Goal: Information Seeking & Learning: Learn about a topic

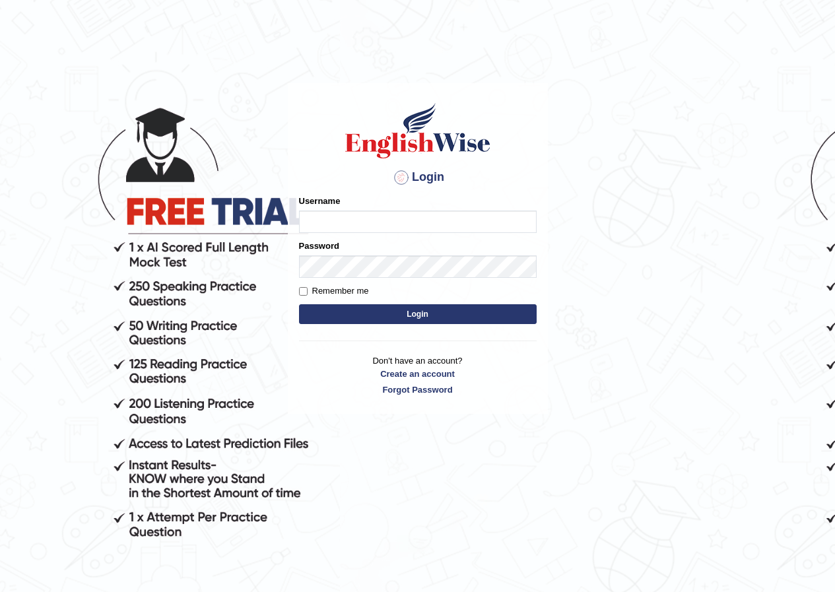
click at [368, 230] on input "Username" at bounding box center [418, 222] width 238 height 22
click at [329, 222] on input "mirza_parramatta" at bounding box center [418, 222] width 238 height 22
type input "annifred_parramatta"
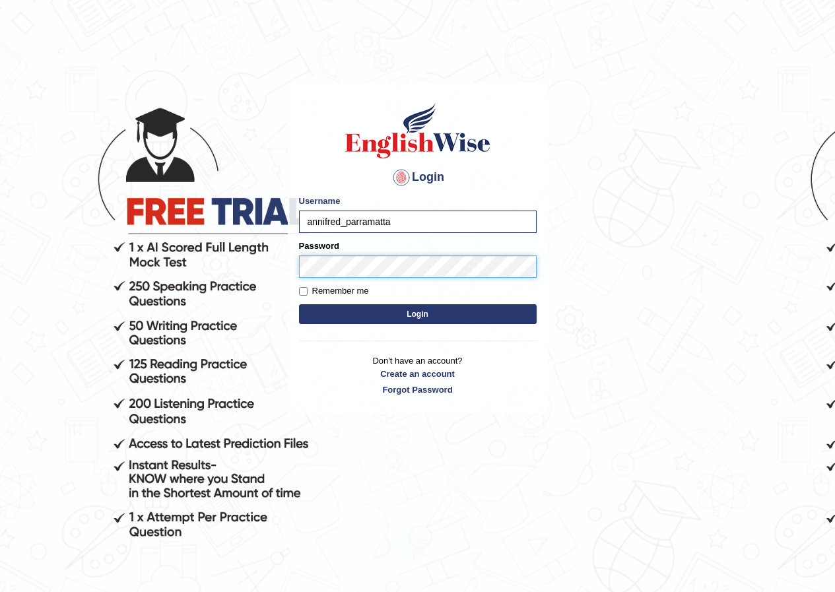
click at [299, 304] on button "Login" at bounding box center [418, 314] width 238 height 20
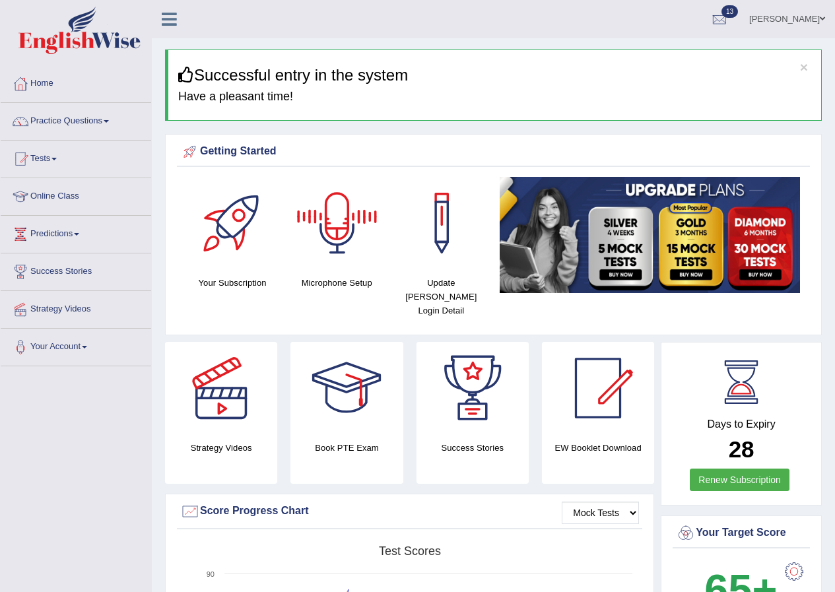
scroll to position [66, 0]
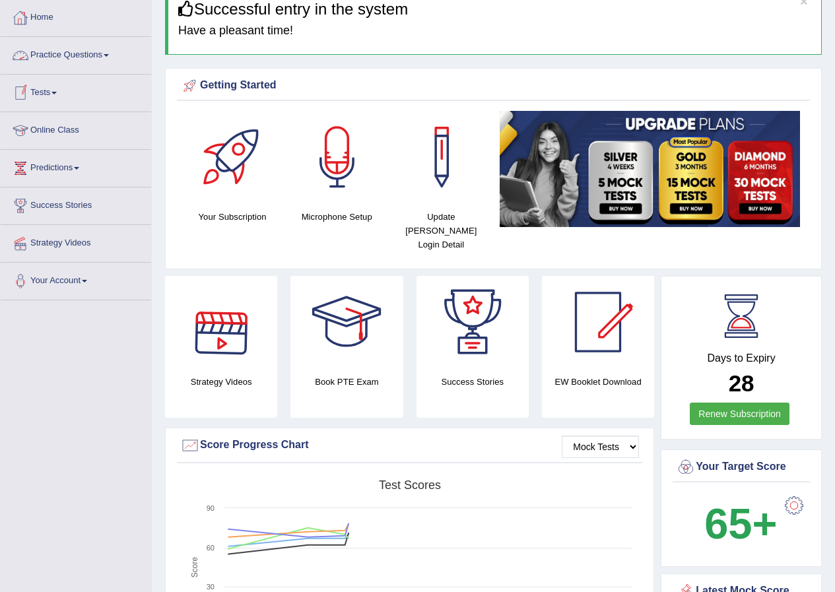
click at [86, 48] on link "Practice Questions" at bounding box center [76, 53] width 151 height 33
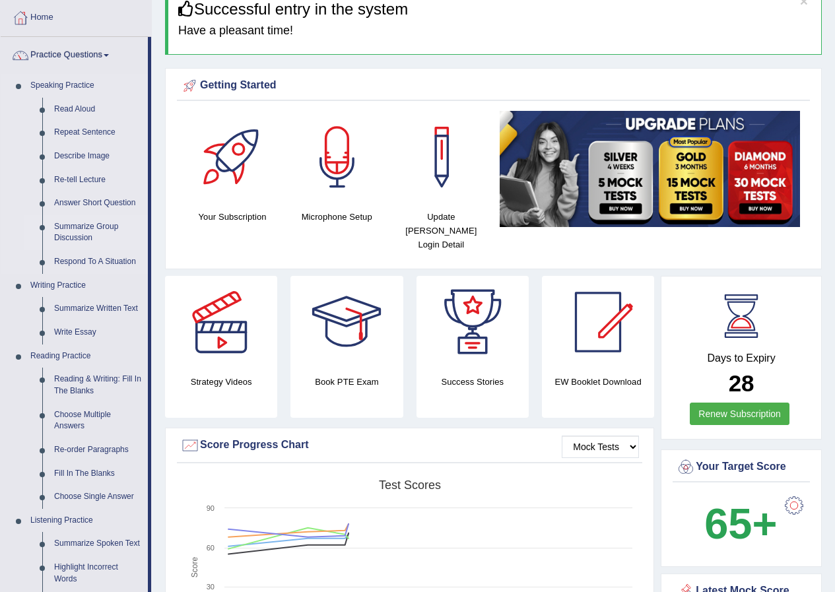
click at [79, 226] on link "Summarize Group Discussion" at bounding box center [98, 232] width 100 height 35
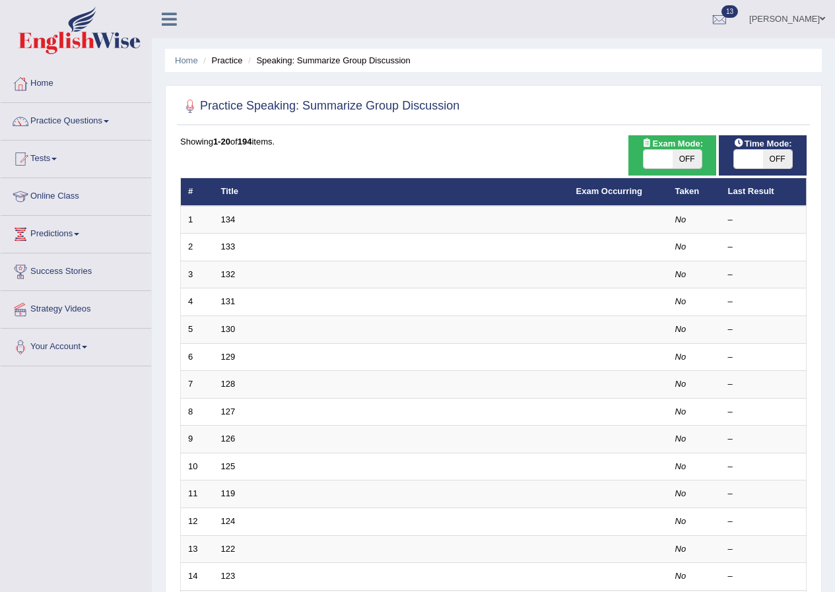
click at [776, 161] on span "OFF" at bounding box center [777, 159] width 29 height 18
checkbox input "true"
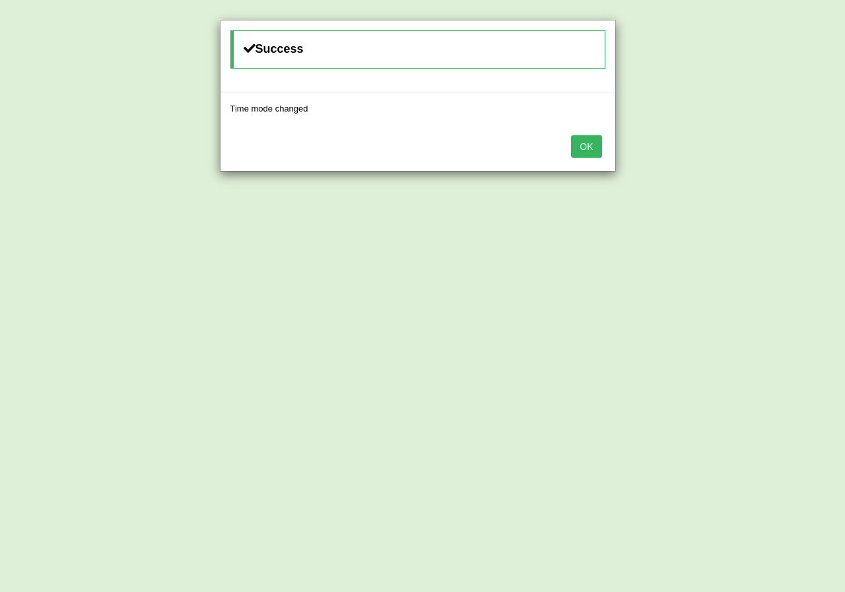
click at [582, 142] on button "OK" at bounding box center [586, 146] width 30 height 22
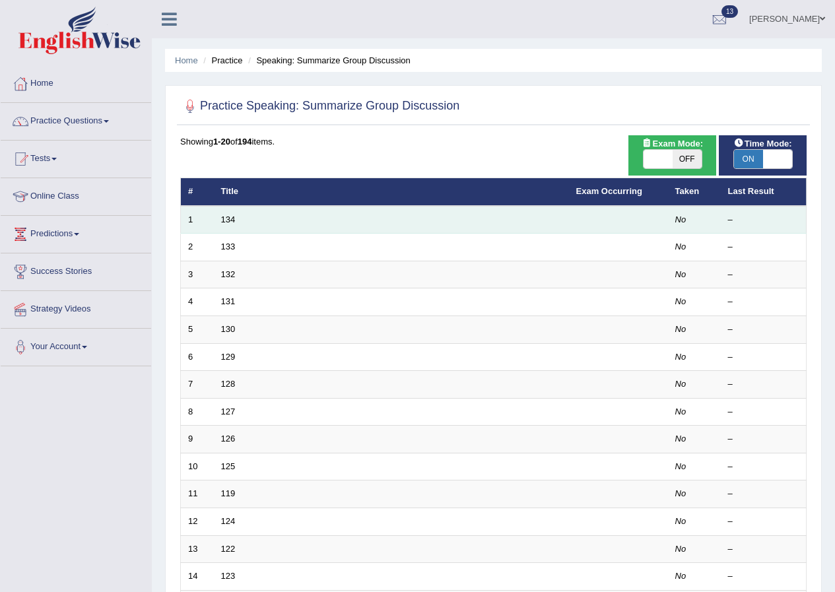
click at [215, 221] on td "134" at bounding box center [391, 220] width 355 height 28
click at [221, 219] on link "134" at bounding box center [228, 220] width 15 height 10
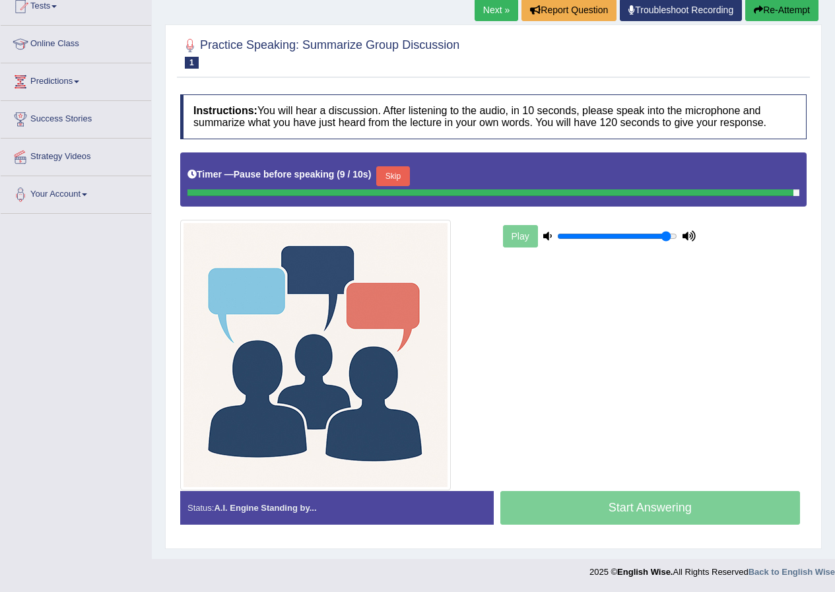
scroll to position [149, 0]
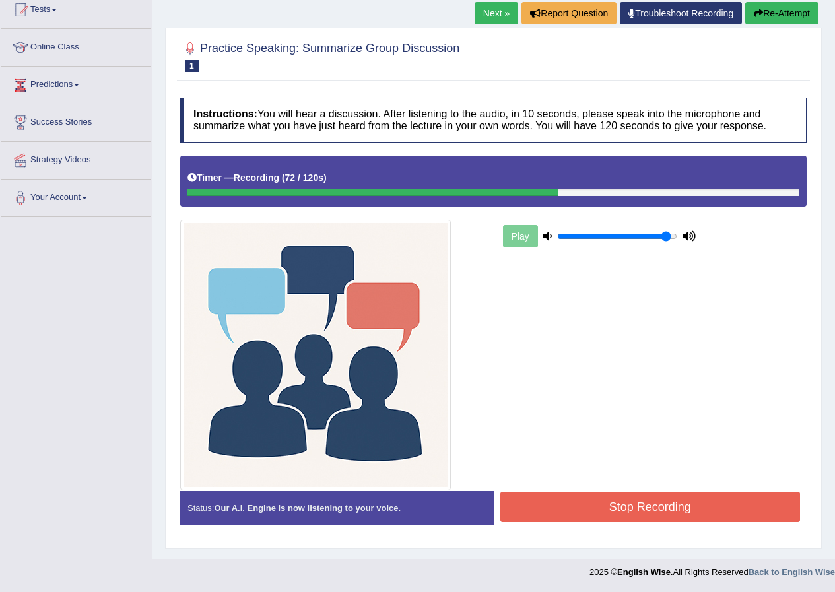
click at [660, 499] on button "Stop Recording" at bounding box center [650, 507] width 300 height 30
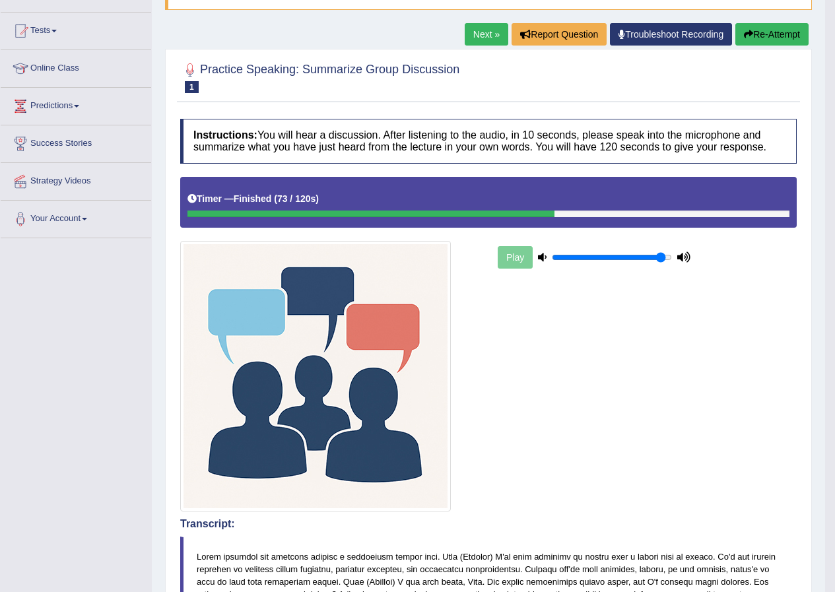
scroll to position [80, 0]
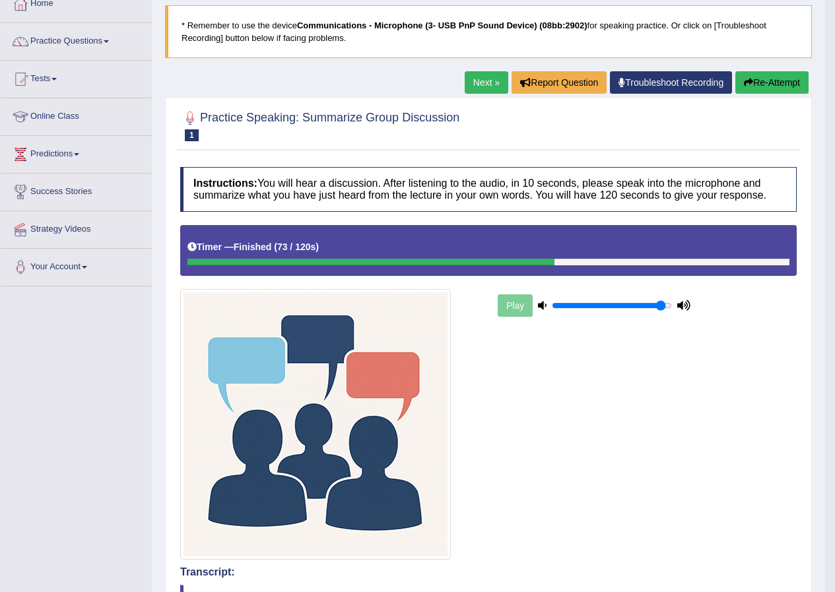
click at [489, 89] on link "Next »" at bounding box center [487, 82] width 44 height 22
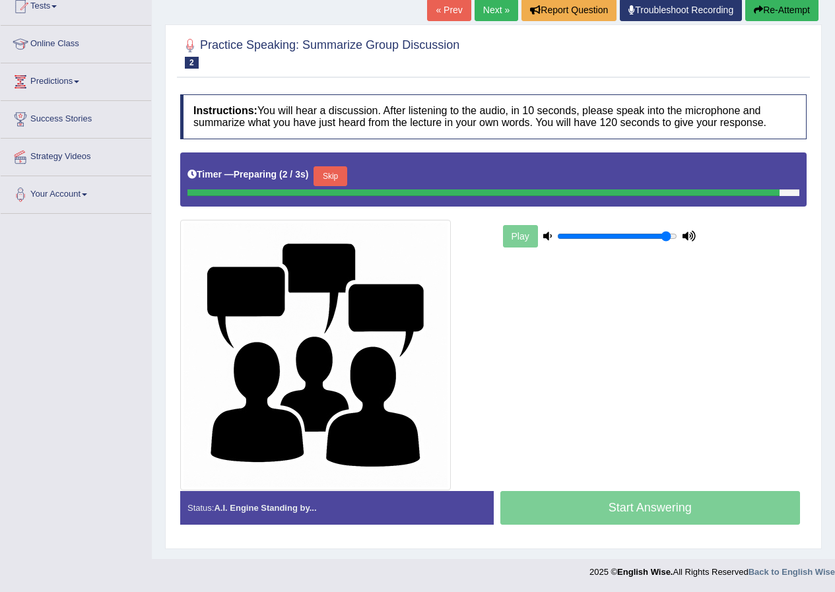
scroll to position [149, 0]
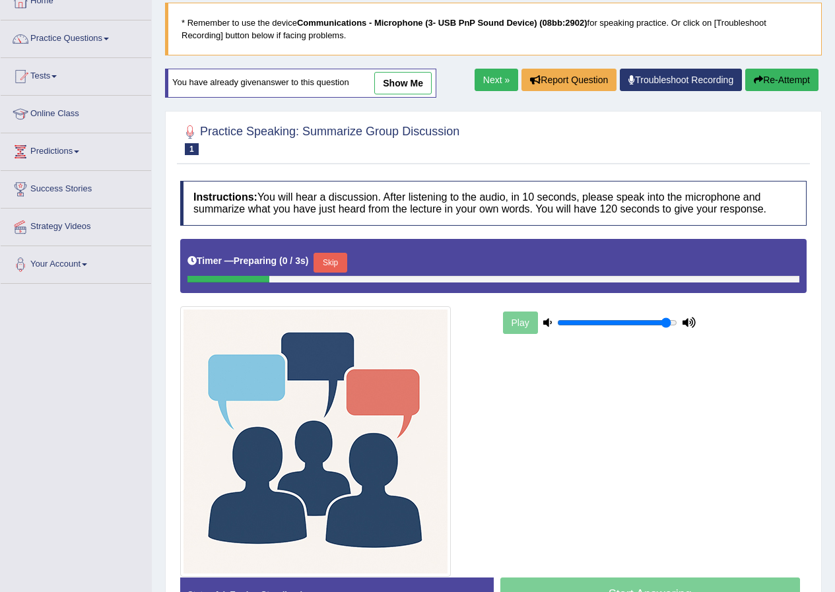
scroll to position [80, 0]
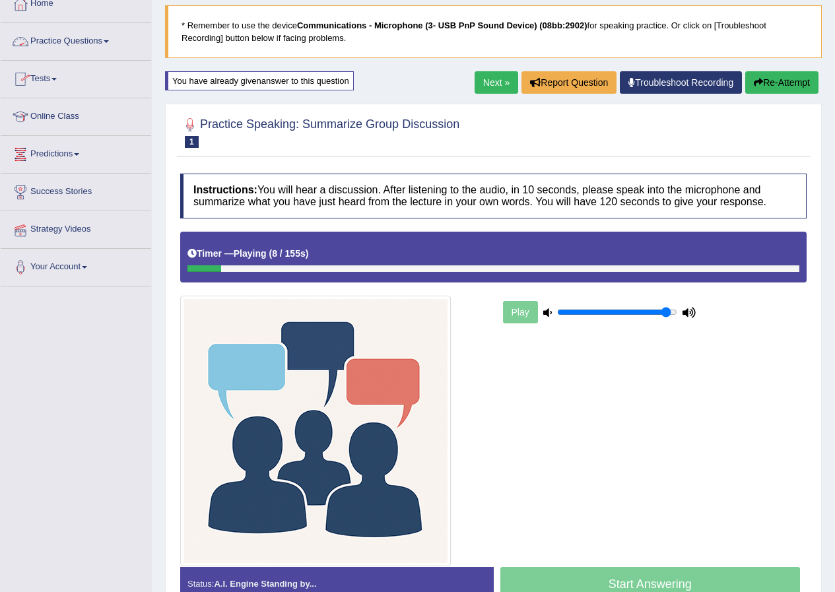
click at [104, 36] on link "Practice Questions" at bounding box center [76, 39] width 151 height 33
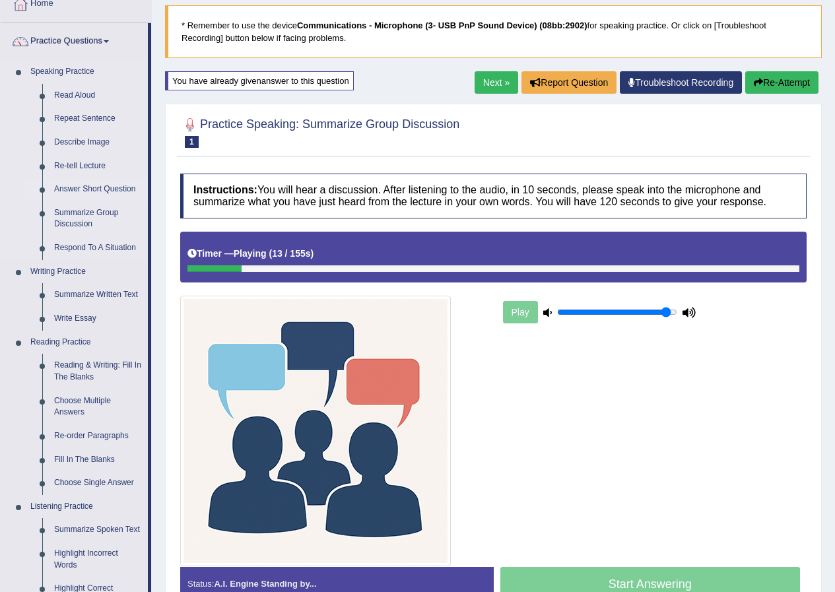
click at [87, 196] on link "Answer Short Question" at bounding box center [98, 190] width 100 height 24
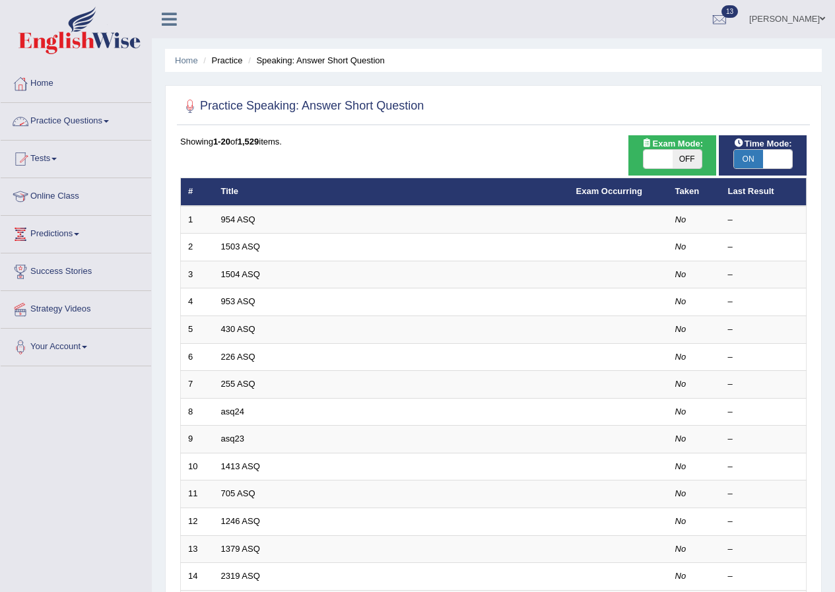
click at [77, 118] on link "Practice Questions" at bounding box center [76, 119] width 151 height 33
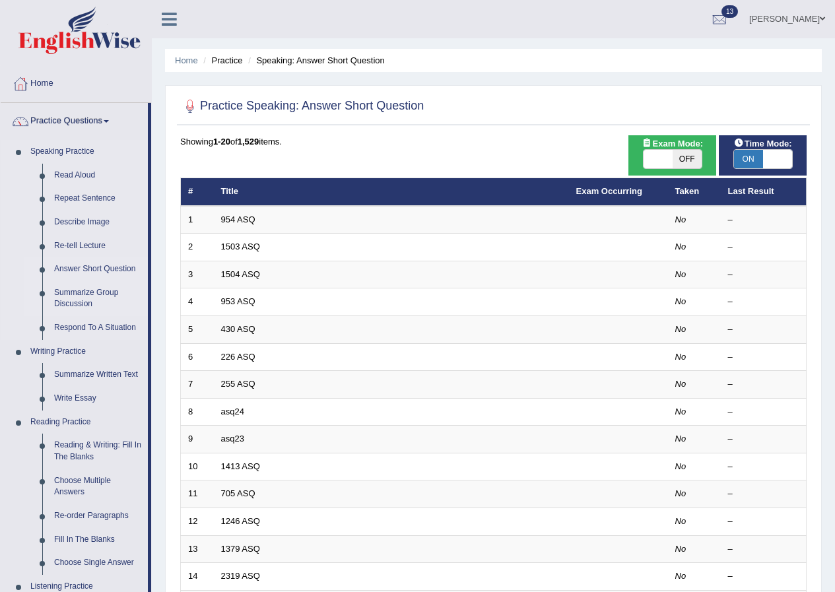
click at [113, 297] on link "Summarize Group Discussion" at bounding box center [98, 298] width 100 height 35
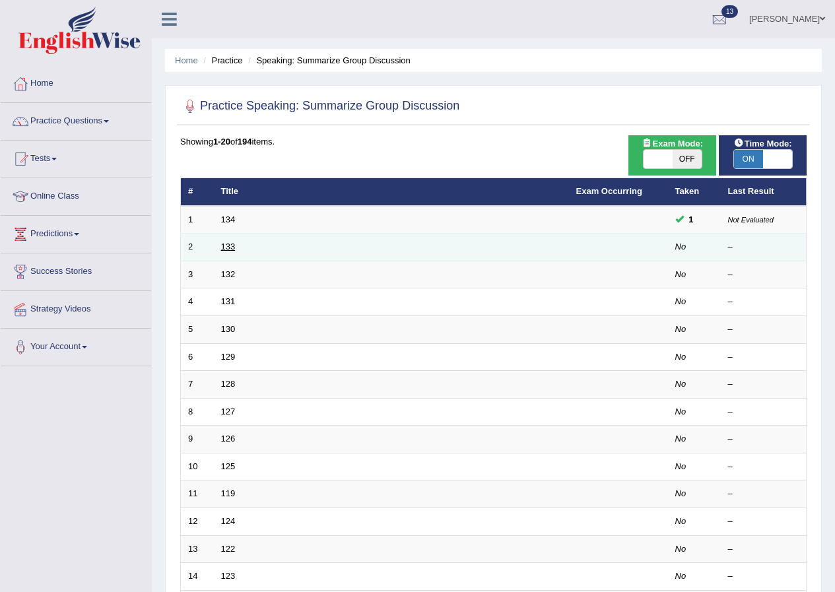
click at [224, 249] on link "133" at bounding box center [228, 247] width 15 height 10
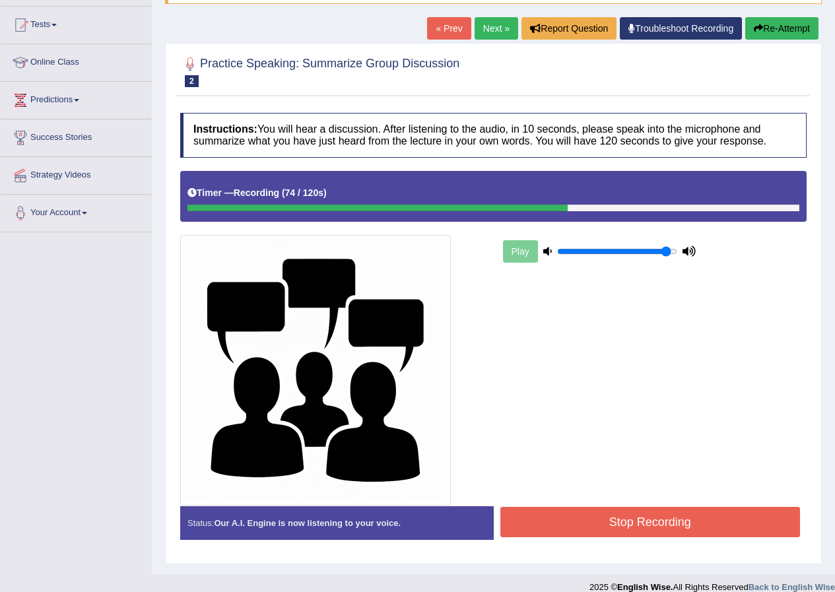
scroll to position [149, 0]
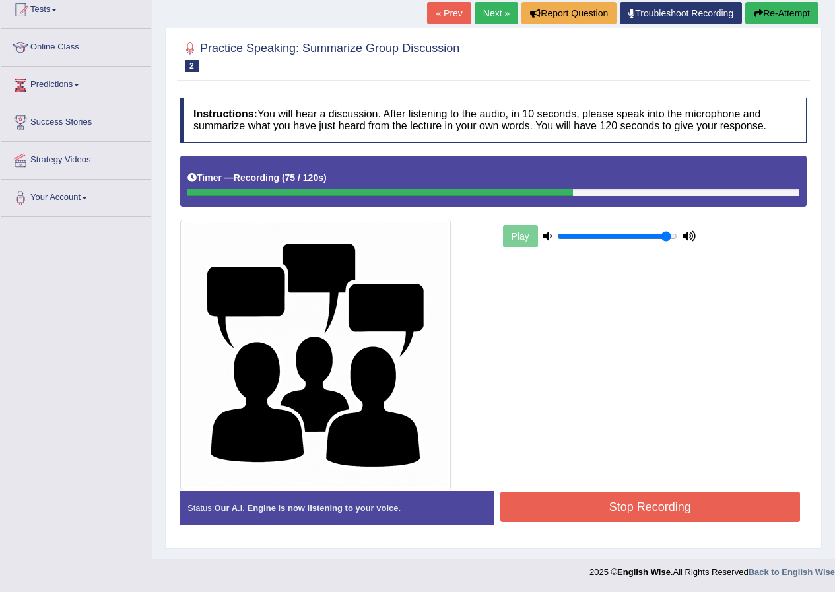
click at [622, 499] on button "Stop Recording" at bounding box center [650, 507] width 300 height 30
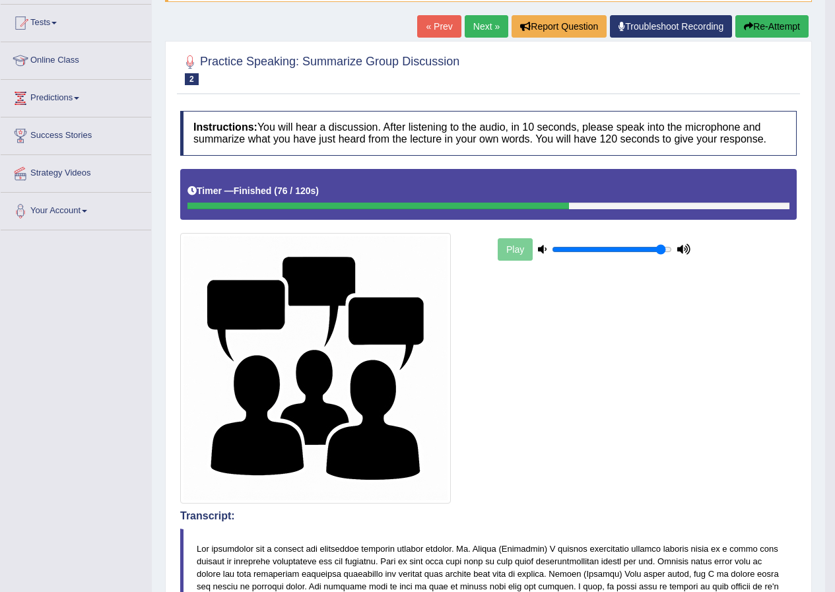
scroll to position [0, 0]
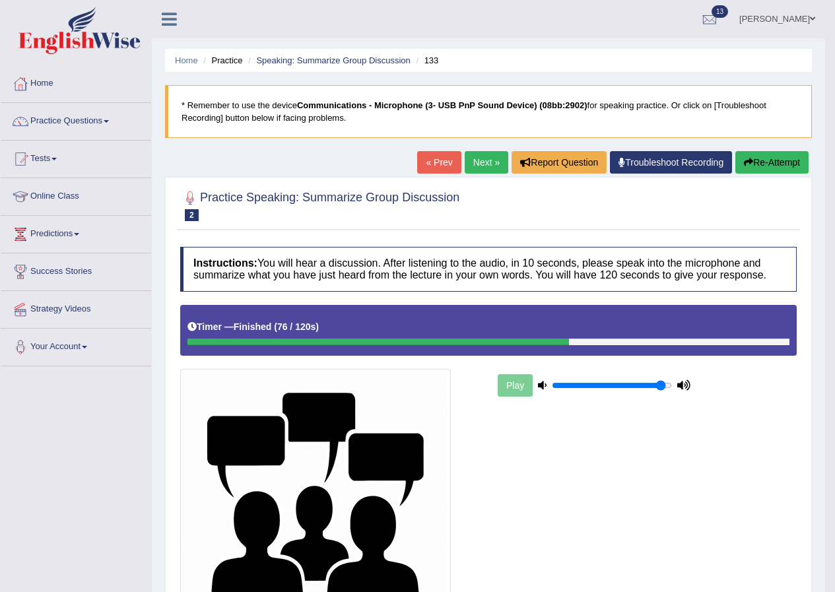
click at [488, 162] on link "Next »" at bounding box center [487, 162] width 44 height 22
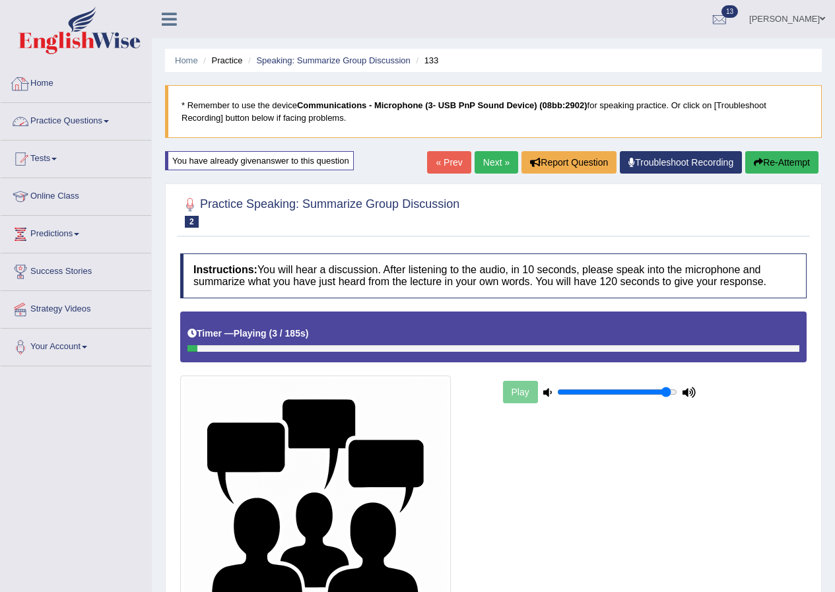
click at [70, 121] on link "Practice Questions" at bounding box center [76, 119] width 151 height 33
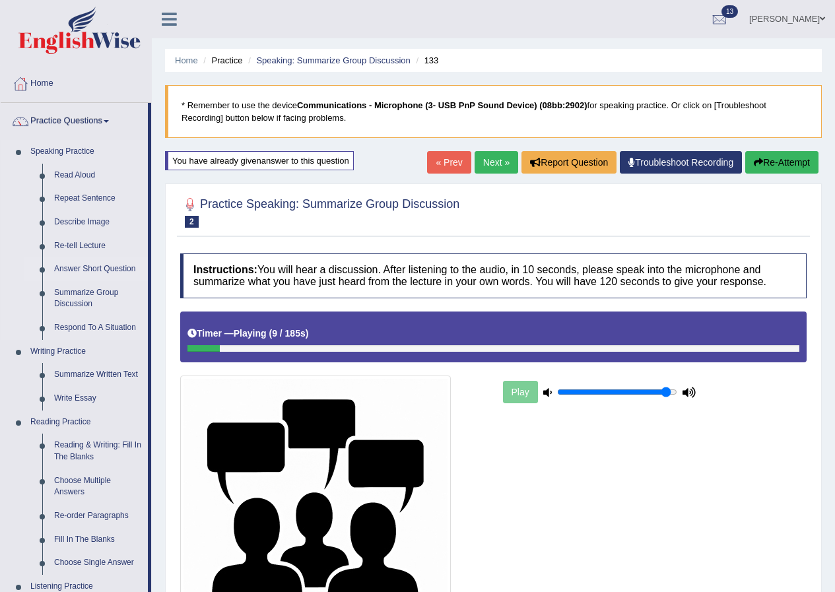
click at [95, 269] on link "Answer Short Question" at bounding box center [98, 269] width 100 height 24
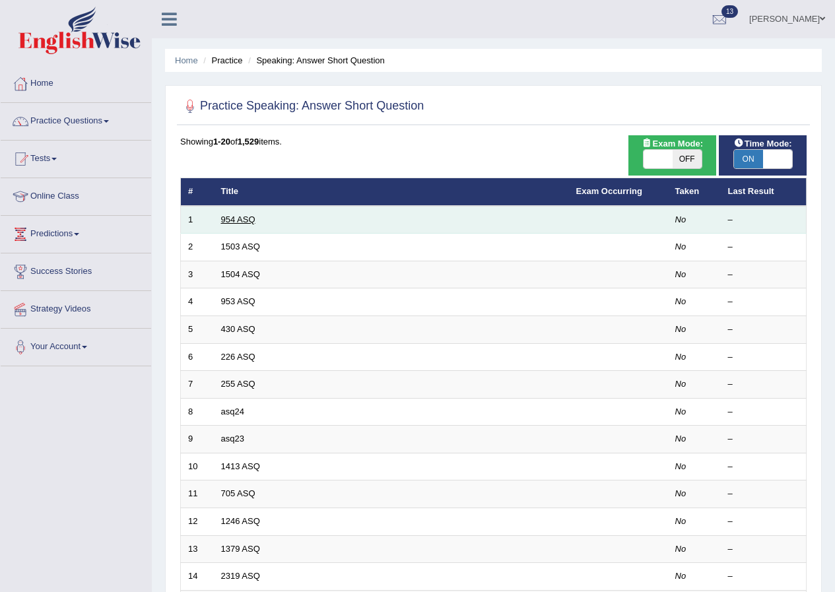
click at [252, 222] on link "954 ASQ" at bounding box center [238, 220] width 34 height 10
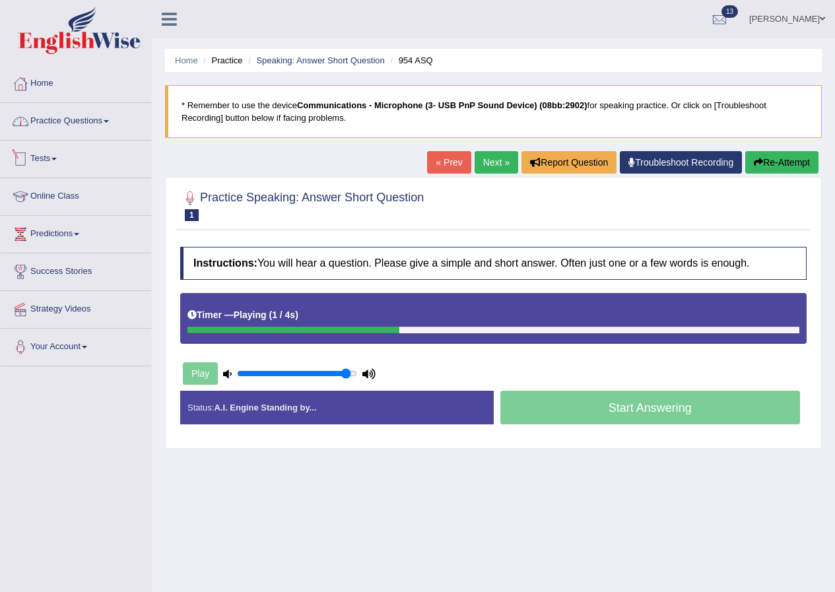
click at [79, 123] on link "Practice Questions" at bounding box center [76, 119] width 151 height 33
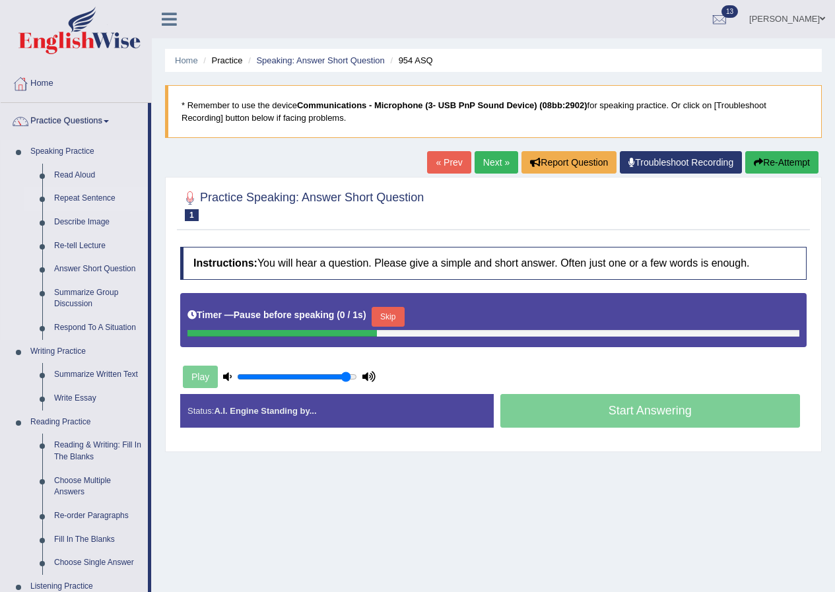
click at [102, 199] on link "Repeat Sentence" at bounding box center [98, 199] width 100 height 24
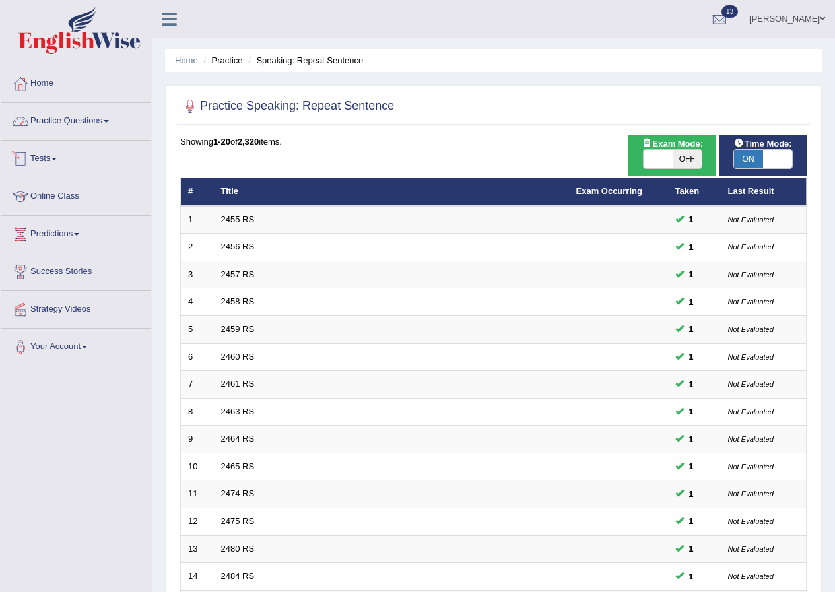
click at [89, 119] on link "Practice Questions" at bounding box center [76, 119] width 151 height 33
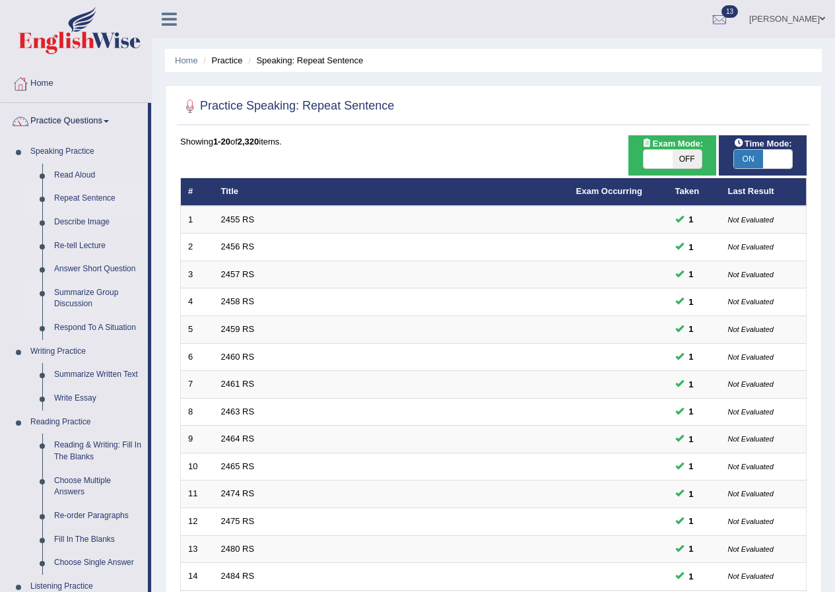
click at [96, 290] on link "Summarize Group Discussion" at bounding box center [98, 298] width 100 height 35
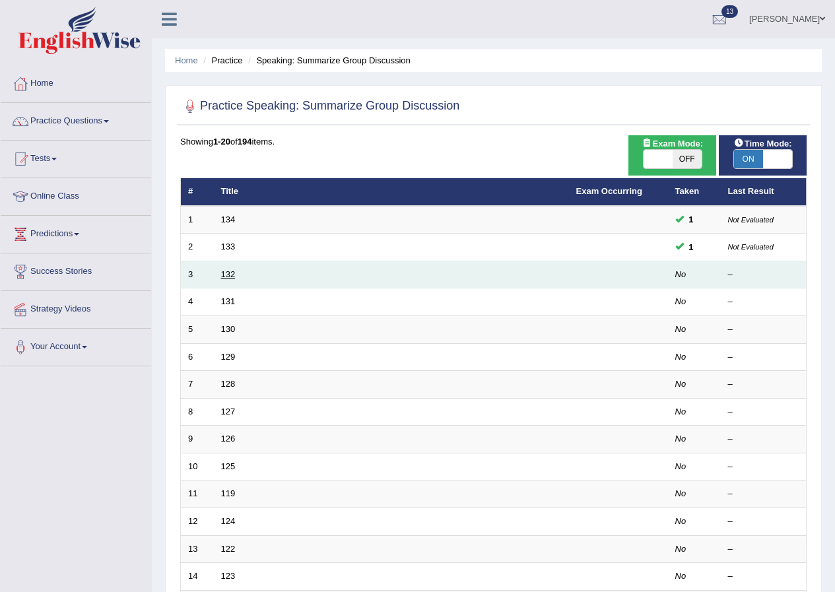
click at [231, 277] on link "132" at bounding box center [228, 274] width 15 height 10
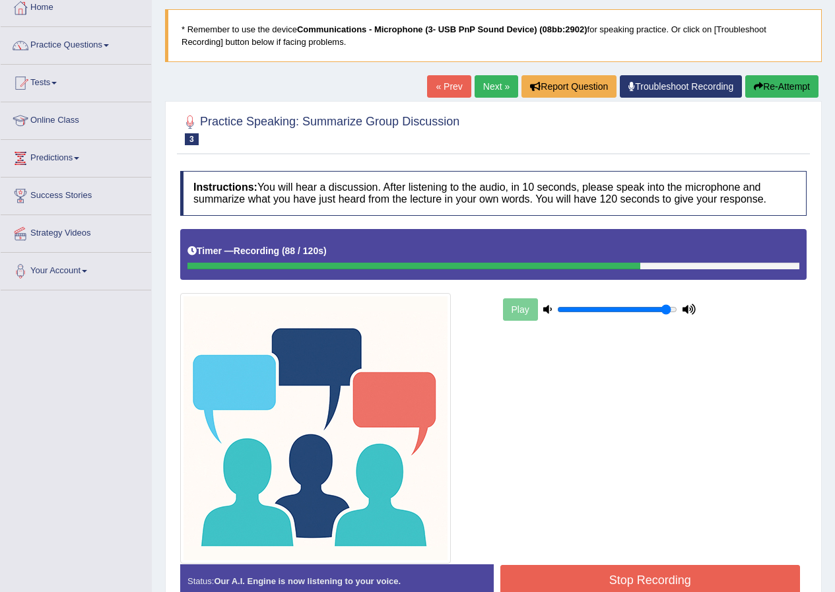
scroll to position [149, 0]
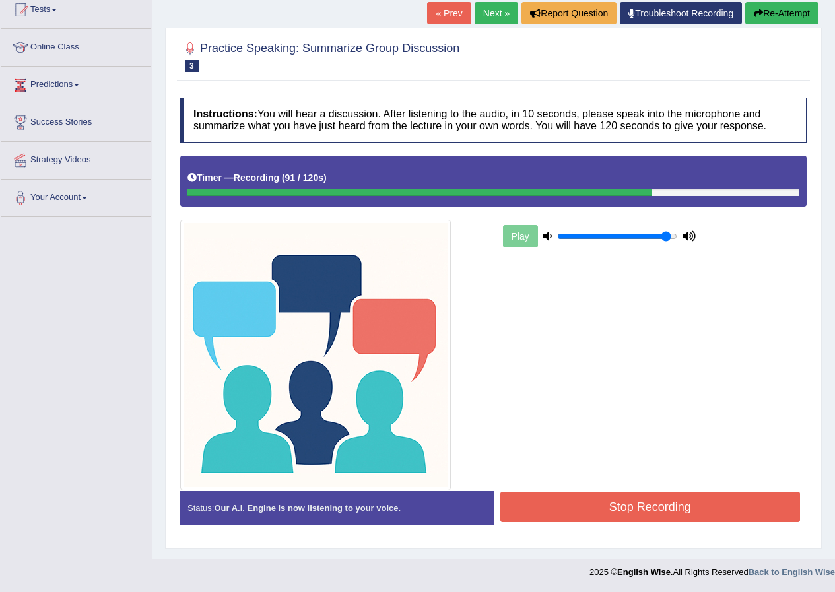
click at [590, 507] on button "Stop Recording" at bounding box center [650, 507] width 300 height 30
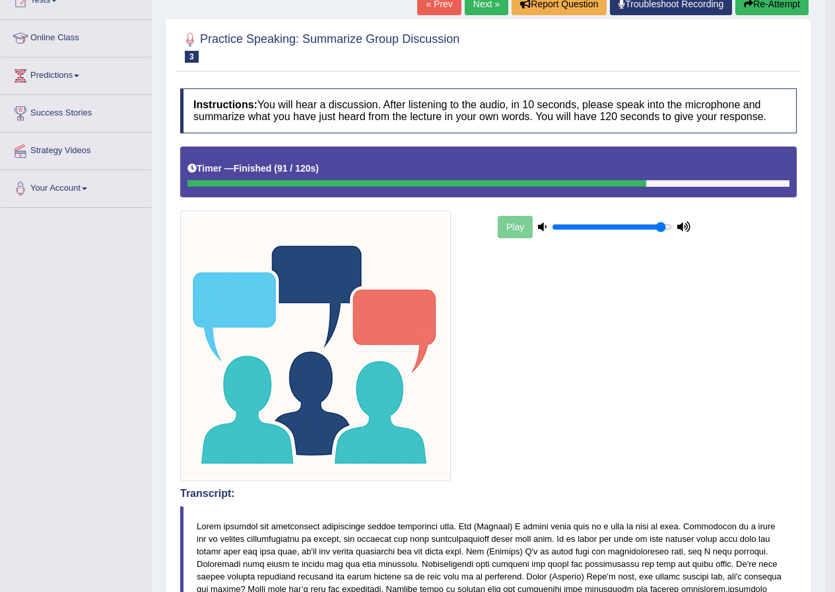
scroll to position [0, 0]
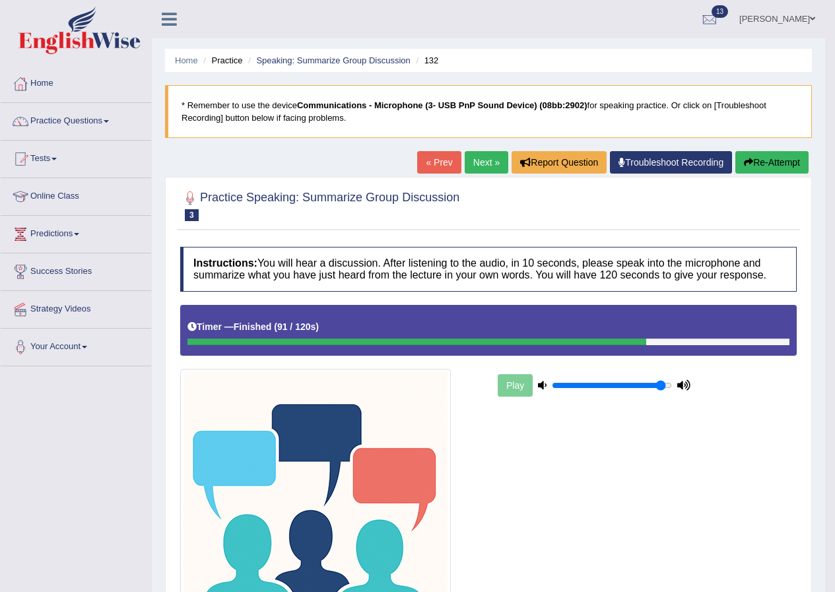
click at [465, 163] on link "Next »" at bounding box center [487, 162] width 44 height 22
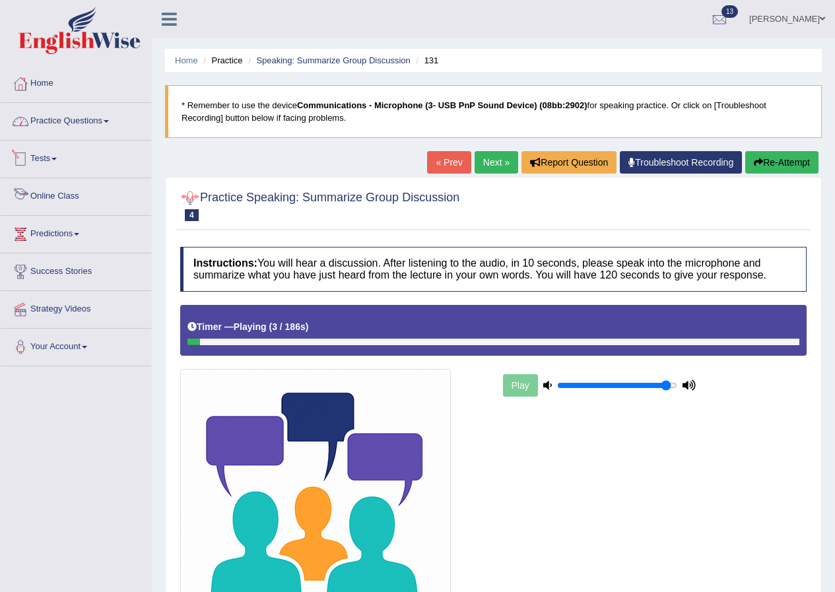
click at [95, 106] on link "Practice Questions" at bounding box center [76, 119] width 151 height 33
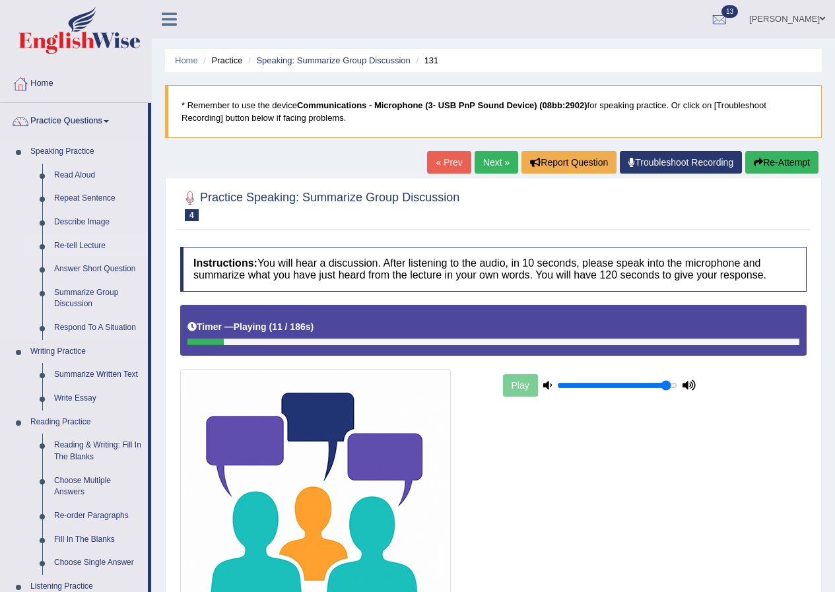
click at [98, 238] on link "Re-tell Lecture" at bounding box center [98, 246] width 100 height 24
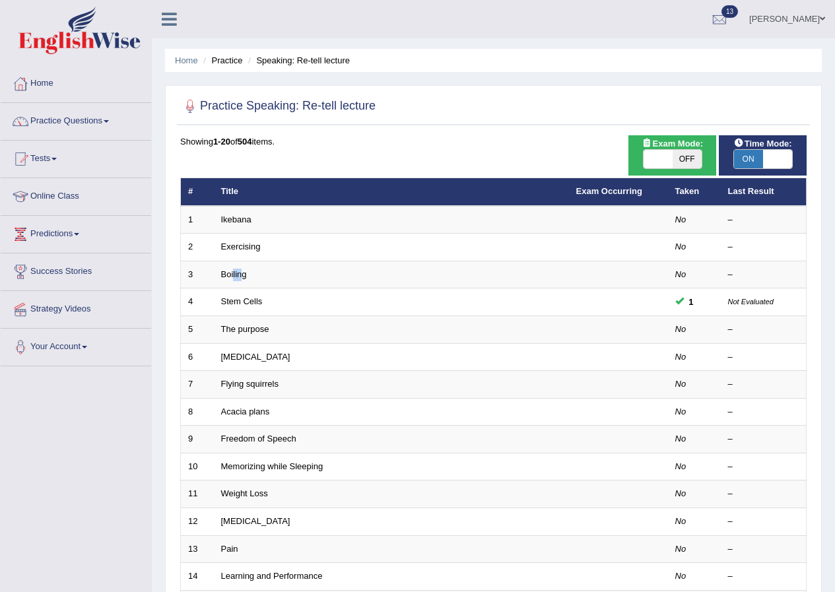
drag, startPoint x: 242, startPoint y: 267, endPoint x: 258, endPoint y: 200, distance: 68.7
click at [234, 221] on tbody "1 Ikebana No – 2 Exercising No – 3 Boiling No – 4 Stem Cells 1 Not Evaluated 5 …" at bounding box center [494, 480] width 626 height 549
click at [16, 521] on div "Toggle navigation Home Practice Questions Speaking Practice Read Aloud Repeat S…" at bounding box center [417, 434] width 835 height 868
click at [100, 119] on link "Practice Questions" at bounding box center [76, 119] width 151 height 33
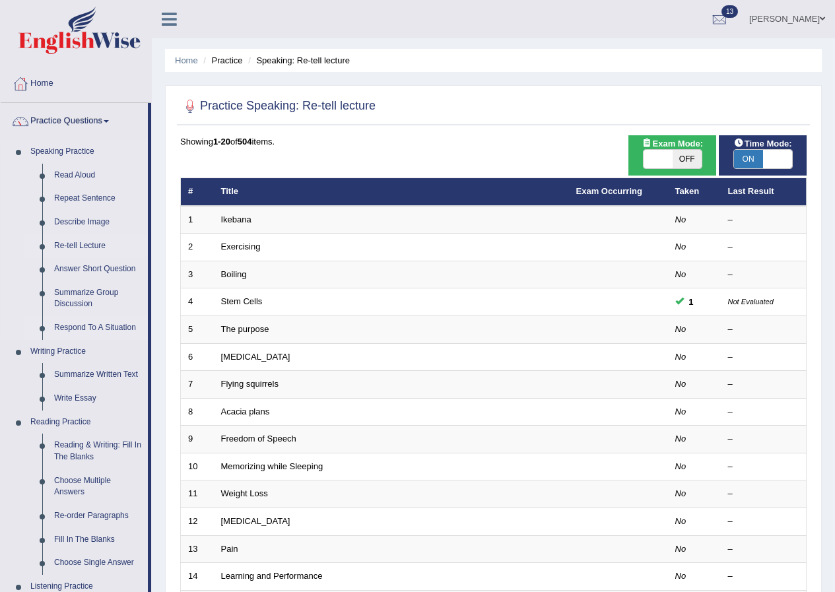
click at [85, 328] on link "Respond To A Situation" at bounding box center [98, 328] width 100 height 24
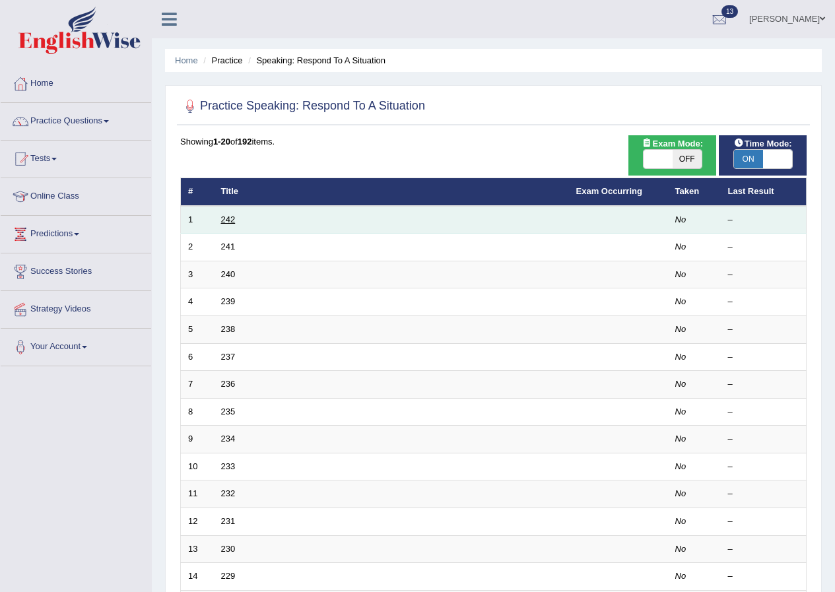
click at [228, 221] on link "242" at bounding box center [228, 220] width 15 height 10
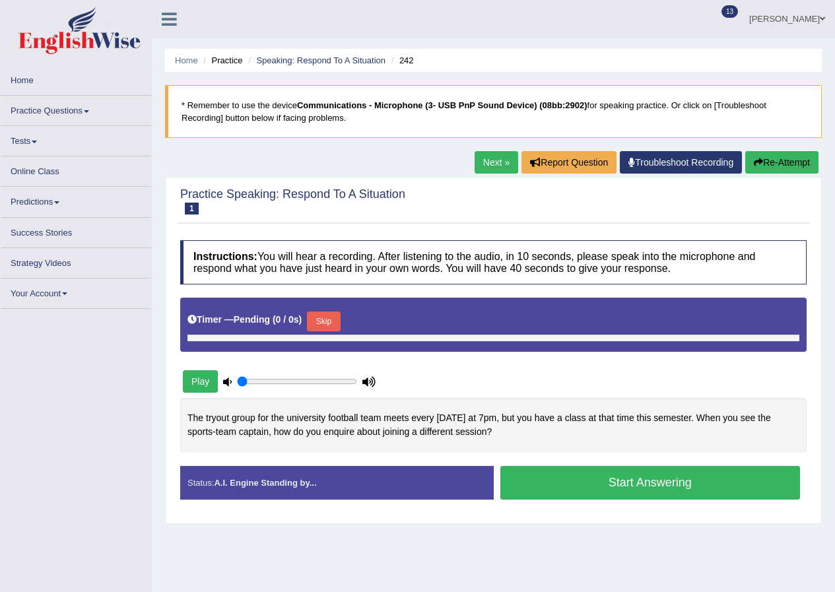
type input "0.95"
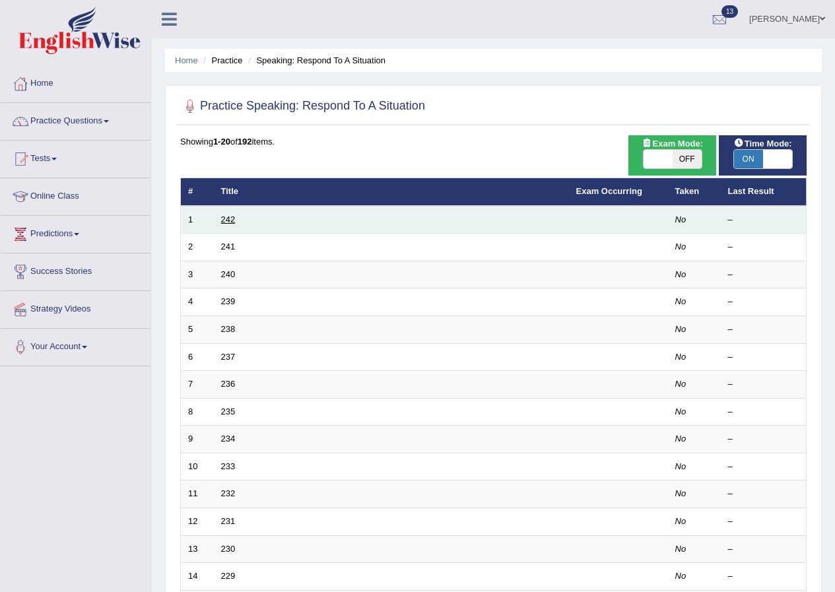
click at [223, 222] on link "242" at bounding box center [228, 220] width 15 height 10
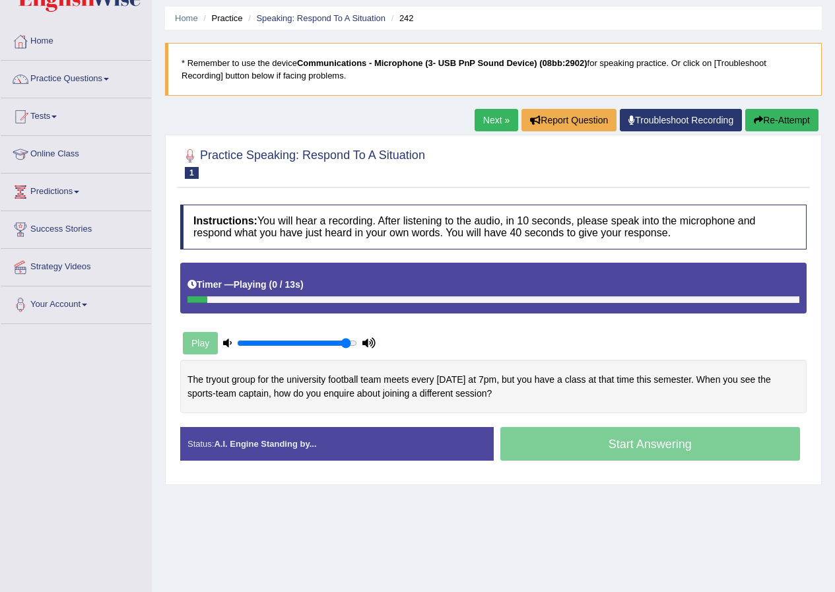
scroll to position [101, 0]
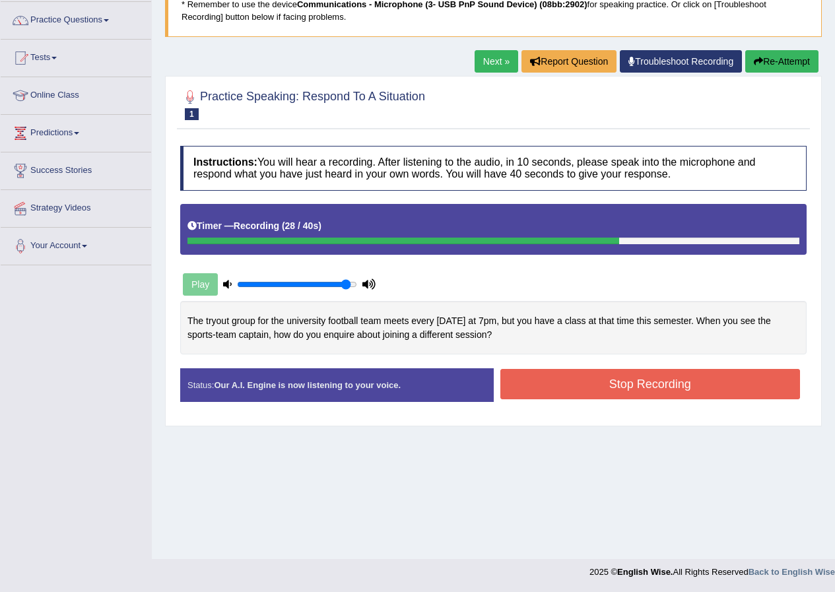
click at [658, 382] on button "Stop Recording" at bounding box center [650, 384] width 300 height 30
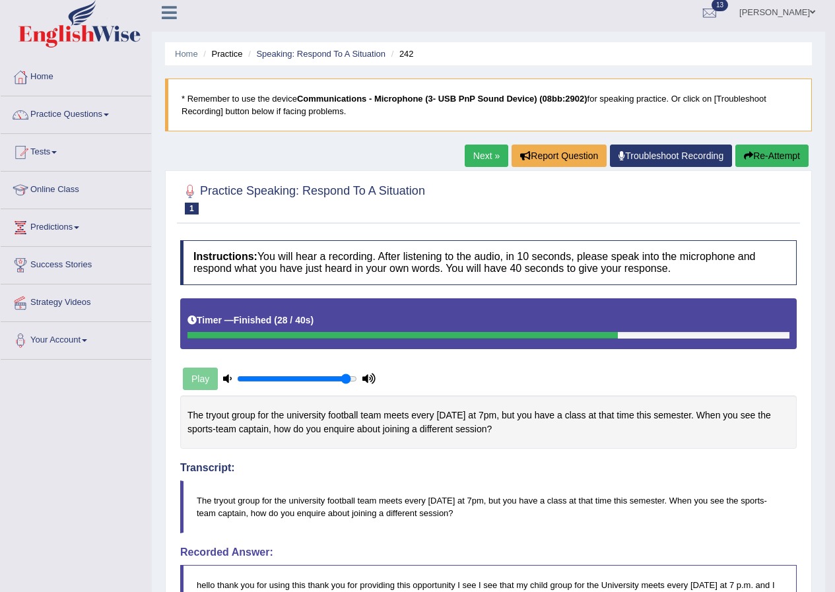
scroll to position [0, 0]
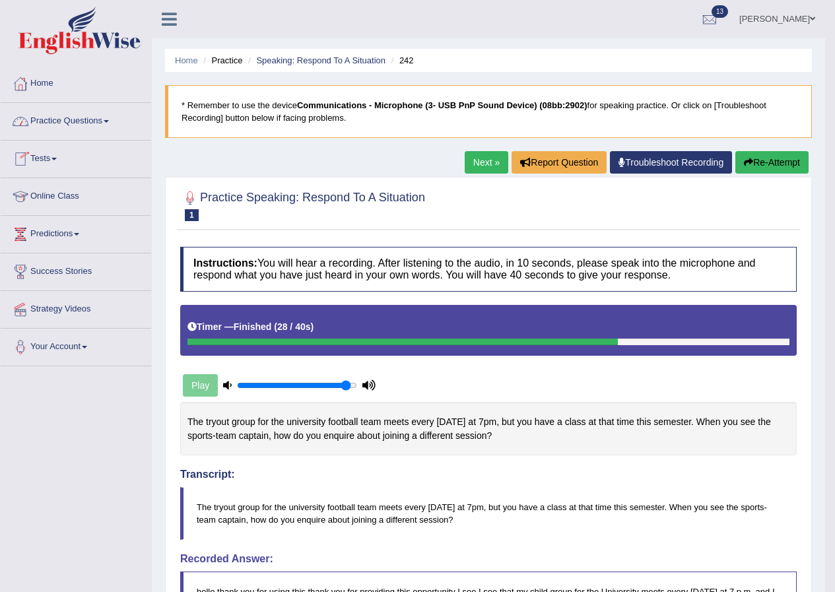
click at [75, 116] on link "Practice Questions" at bounding box center [76, 119] width 151 height 33
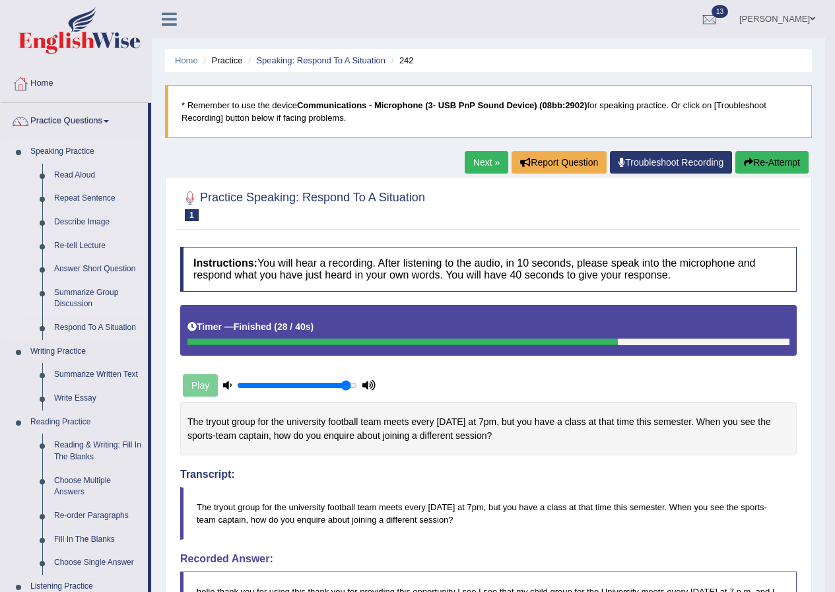
click at [104, 293] on link "Summarize Group Discussion" at bounding box center [98, 298] width 100 height 35
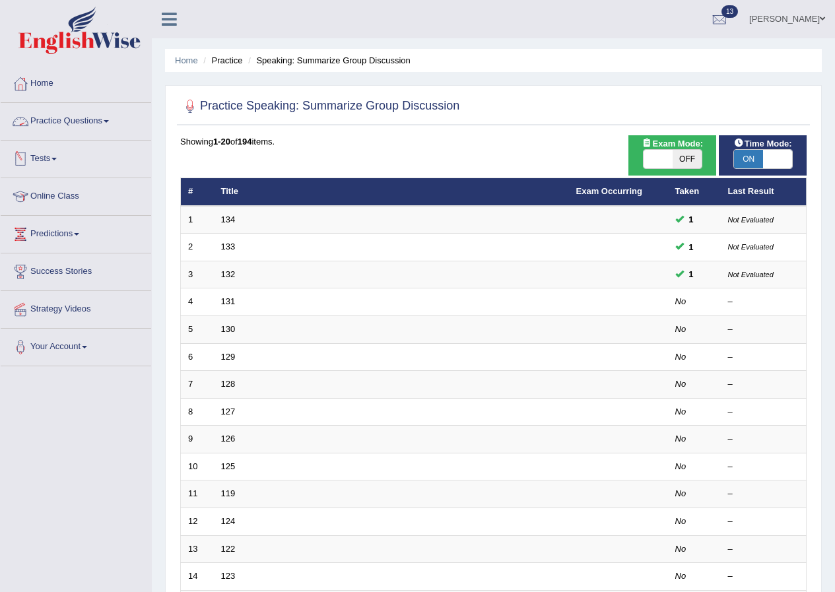
click at [102, 120] on link "Practice Questions" at bounding box center [76, 119] width 151 height 33
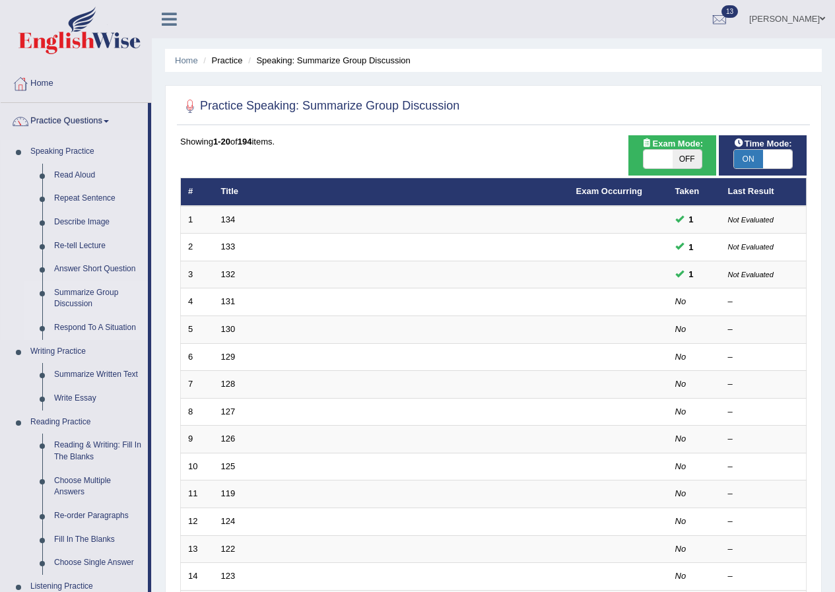
click at [105, 325] on link "Respond To A Situation" at bounding box center [98, 328] width 100 height 24
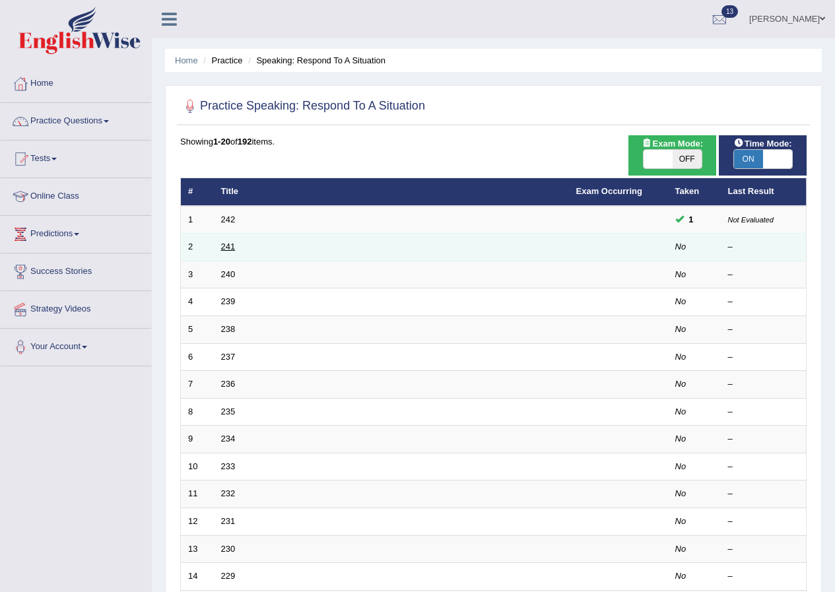
click at [222, 242] on link "241" at bounding box center [228, 247] width 15 height 10
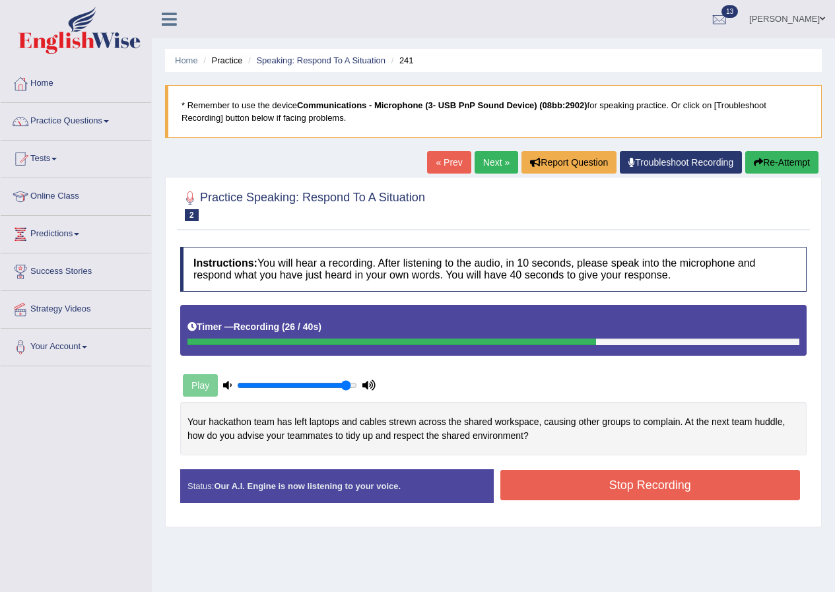
click at [607, 481] on button "Stop Recording" at bounding box center [650, 485] width 300 height 30
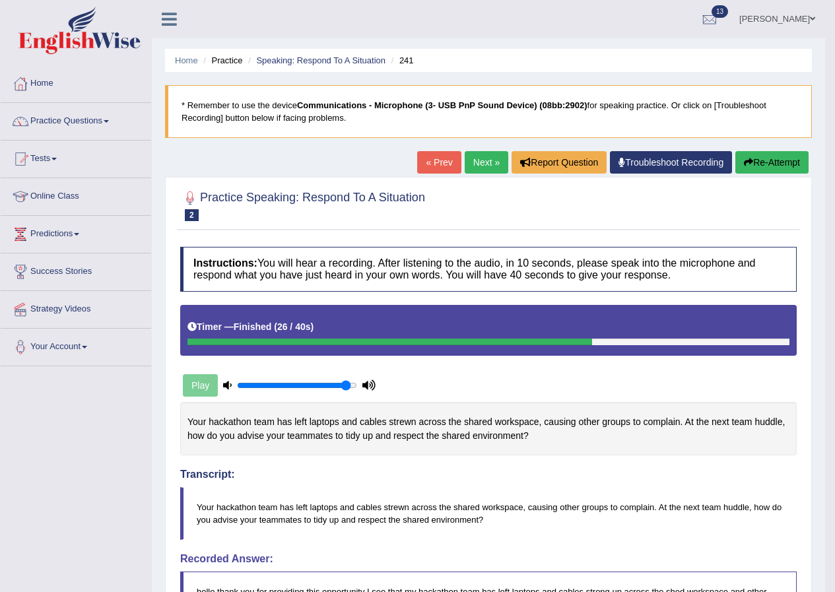
click at [473, 170] on link "Next »" at bounding box center [487, 162] width 44 height 22
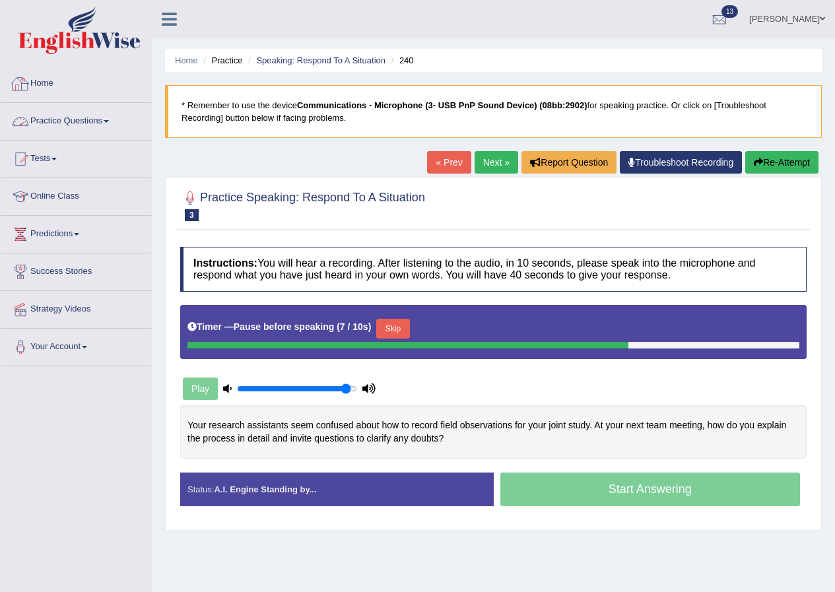
click at [104, 123] on link "Practice Questions" at bounding box center [76, 119] width 151 height 33
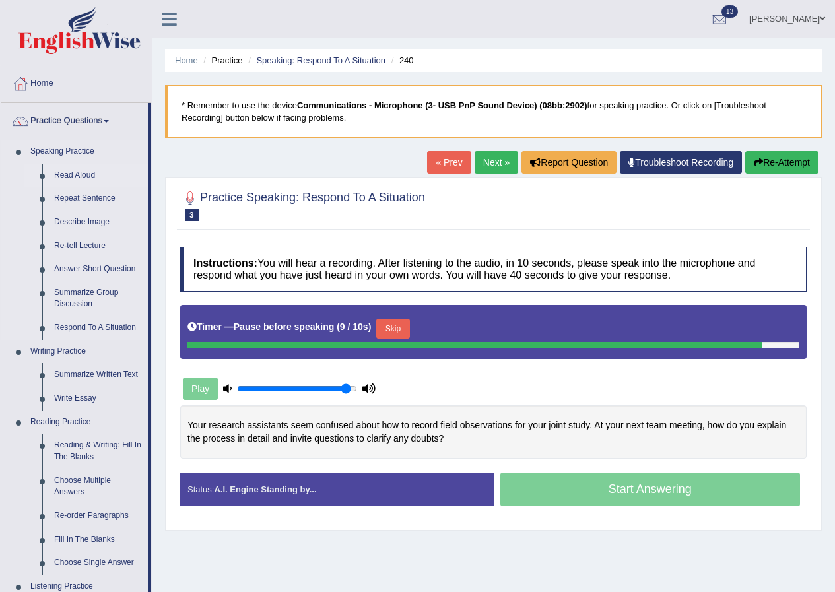
click at [92, 178] on link "Read Aloud" at bounding box center [98, 176] width 100 height 24
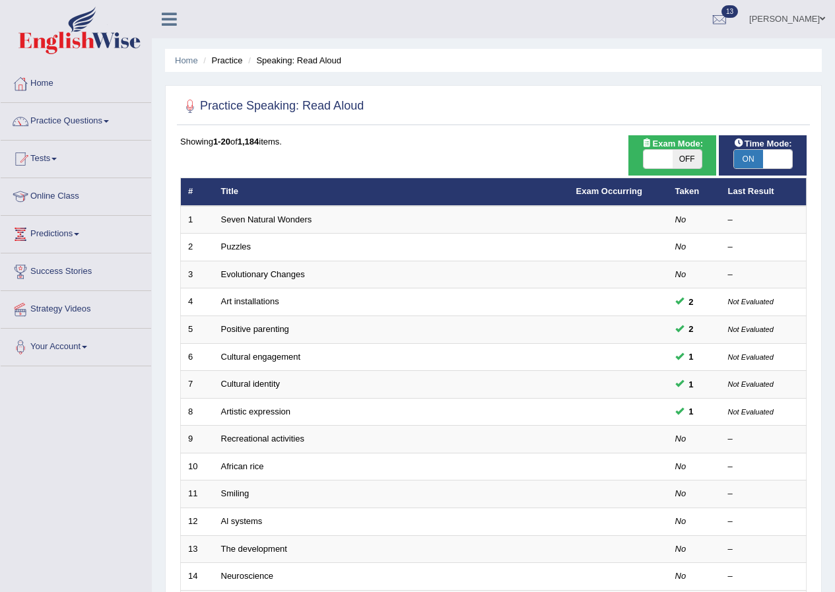
click at [542, 62] on ul "Home Practice Speaking: Read Aloud" at bounding box center [493, 60] width 657 height 23
click at [90, 123] on link "Practice Questions" at bounding box center [76, 119] width 151 height 33
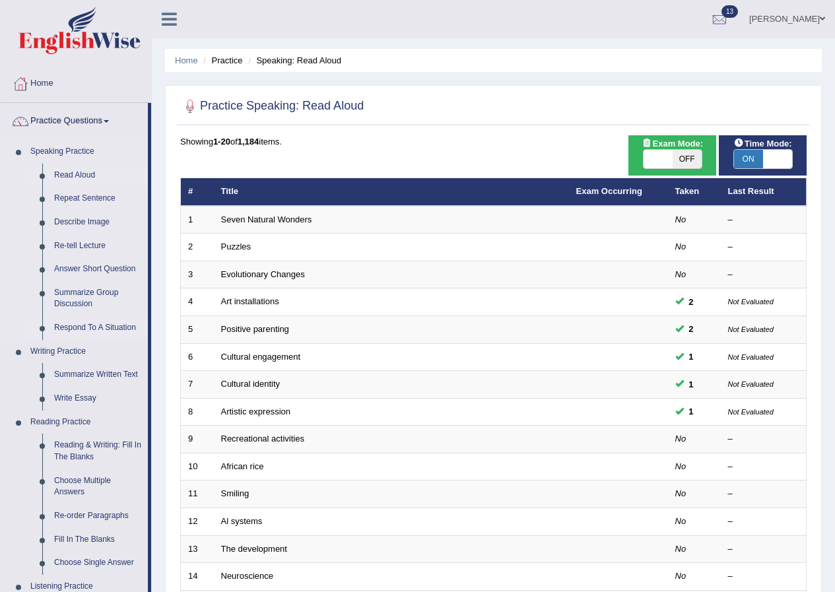
click at [97, 318] on link "Respond To A Situation" at bounding box center [98, 328] width 100 height 24
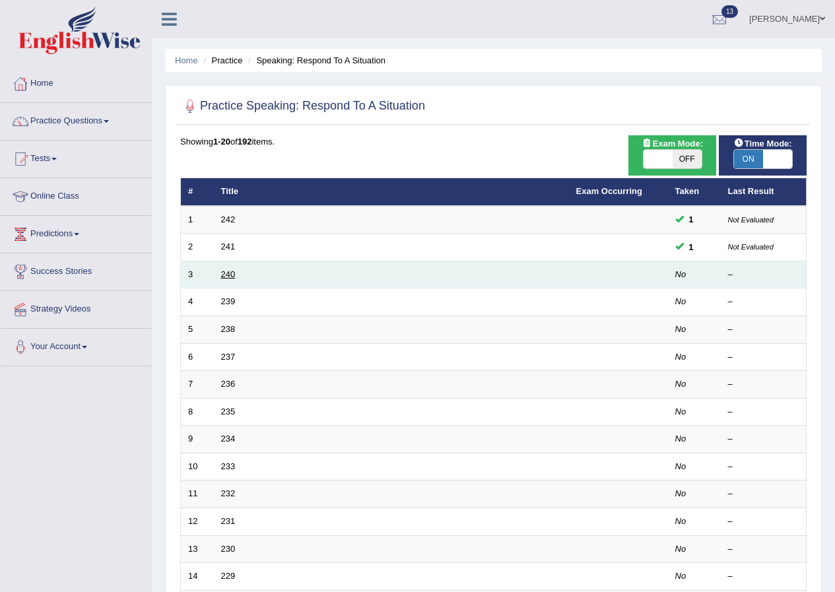
click at [224, 273] on link "240" at bounding box center [228, 274] width 15 height 10
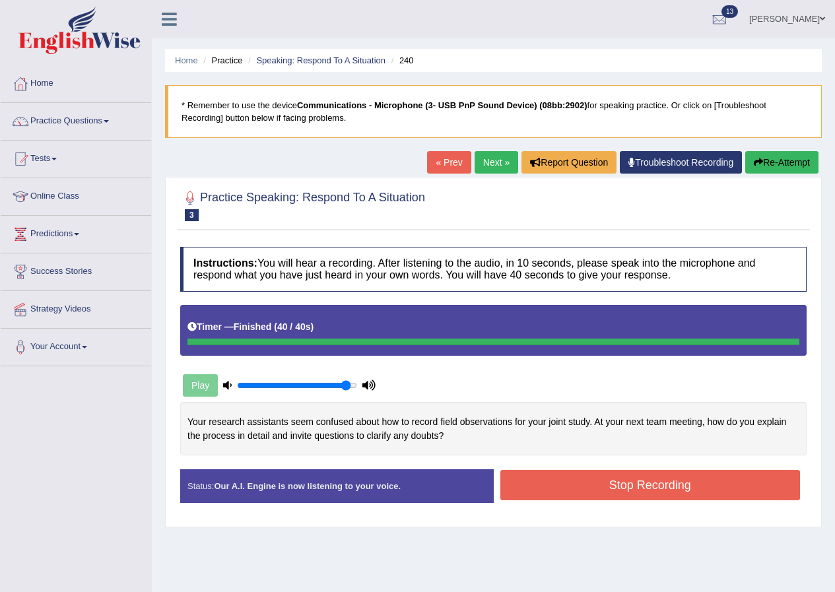
click at [582, 498] on div "Instructions: You will hear a recording. After listening to the audio, in 10 se…" at bounding box center [493, 380] width 633 height 280
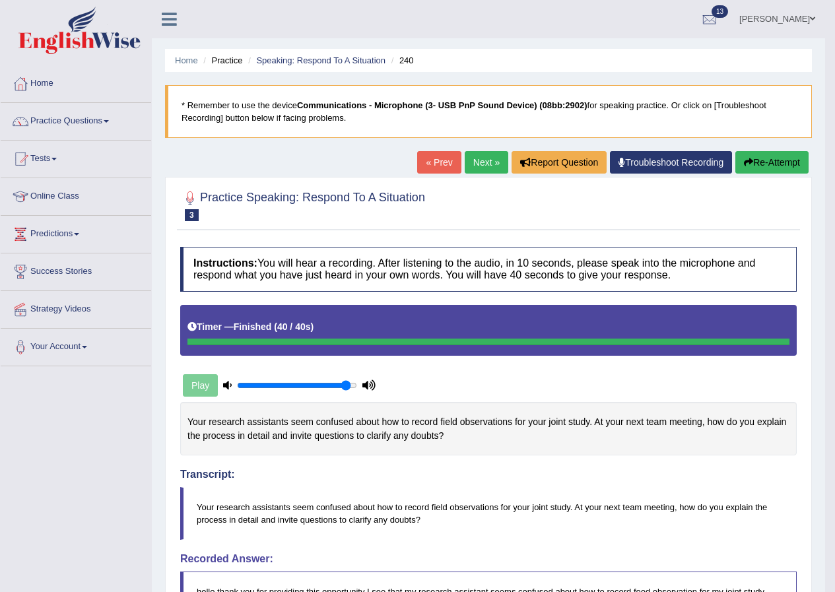
click at [488, 151] on link "Next »" at bounding box center [487, 162] width 44 height 22
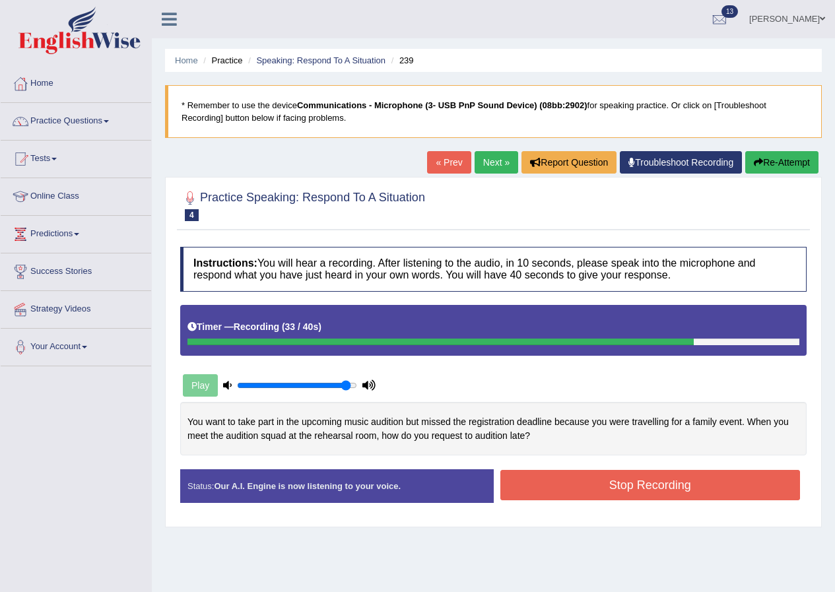
click at [591, 485] on button "Stop Recording" at bounding box center [650, 485] width 300 height 30
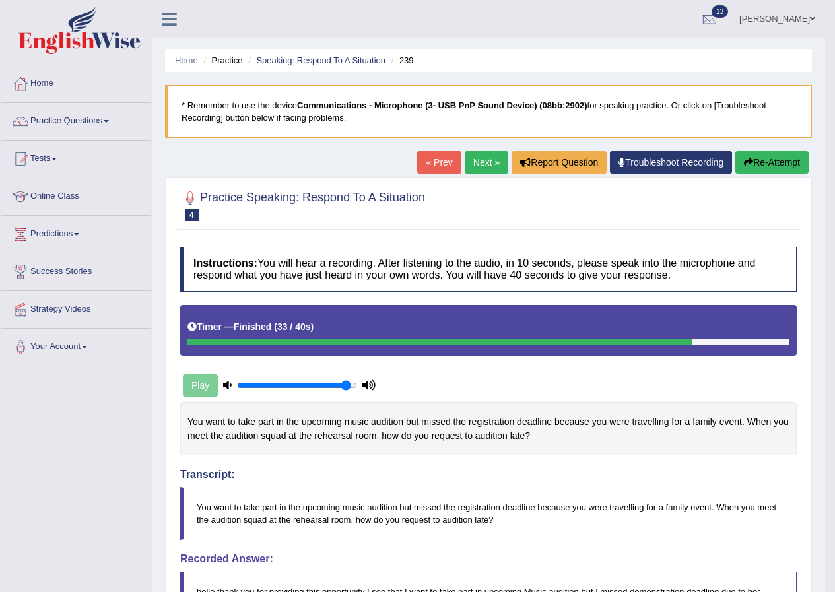
click at [490, 169] on link "Next »" at bounding box center [487, 162] width 44 height 22
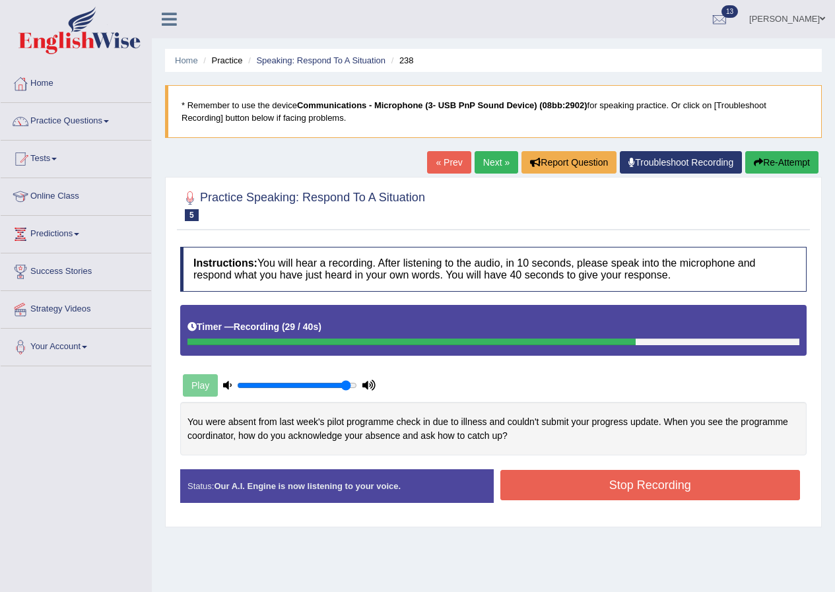
click at [687, 484] on button "Stop Recording" at bounding box center [650, 485] width 300 height 30
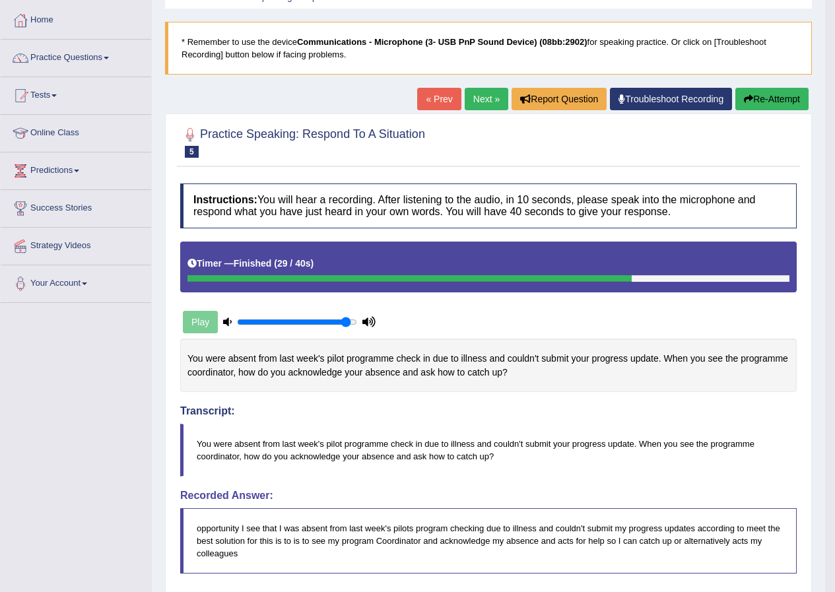
scroll to position [31, 0]
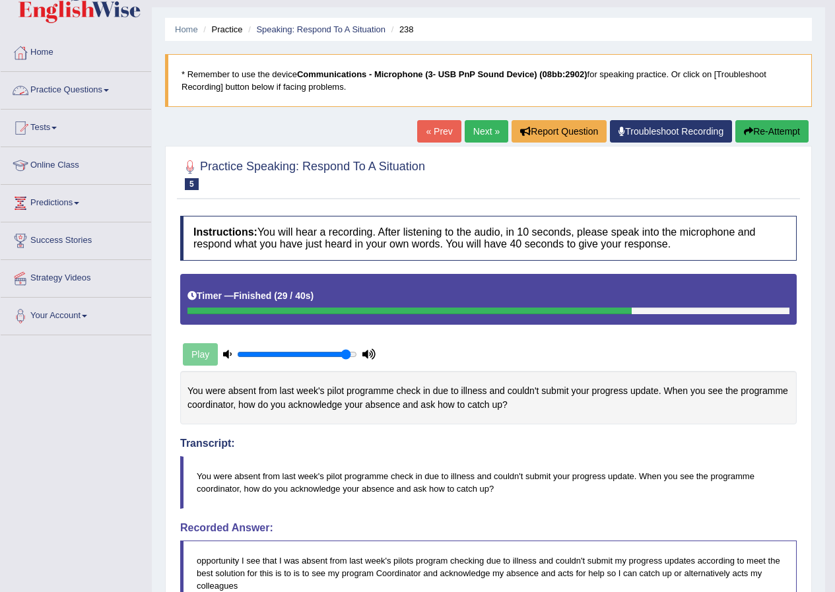
click at [94, 94] on link "Practice Questions" at bounding box center [76, 88] width 151 height 33
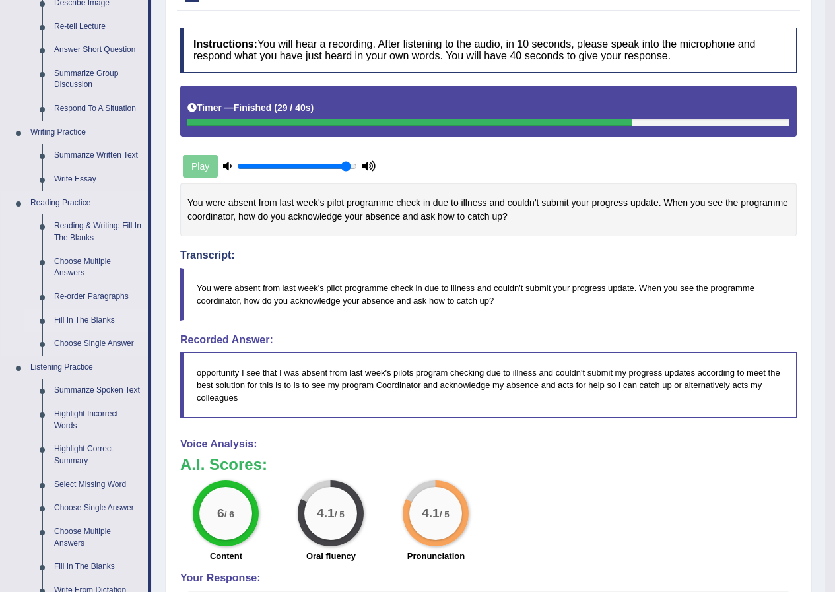
scroll to position [229, 0]
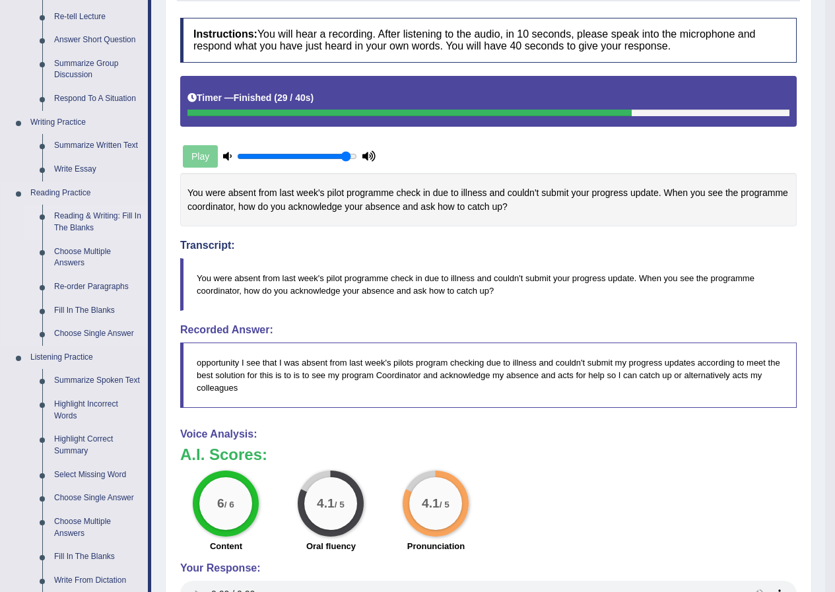
click at [75, 216] on link "Reading & Writing: Fill In The Blanks" at bounding box center [98, 222] width 100 height 35
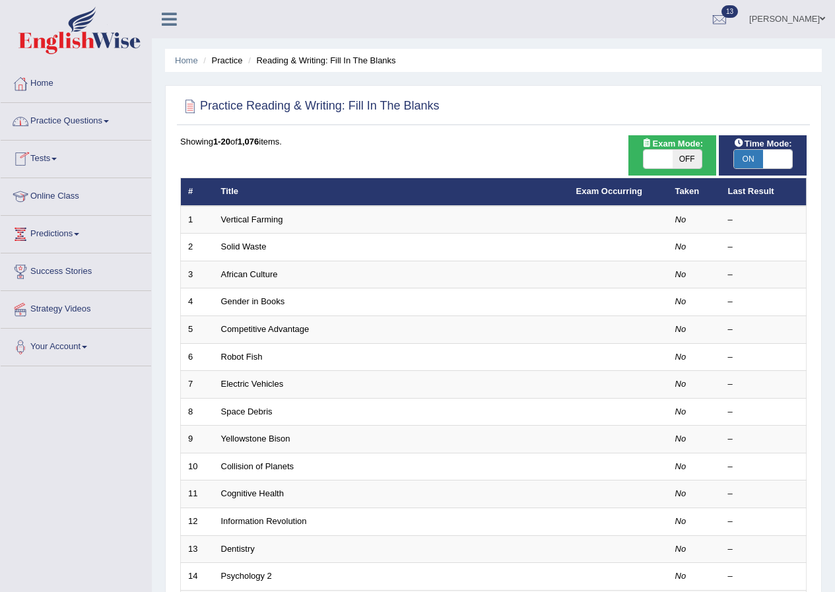
click at [101, 127] on link "Practice Questions" at bounding box center [76, 119] width 151 height 33
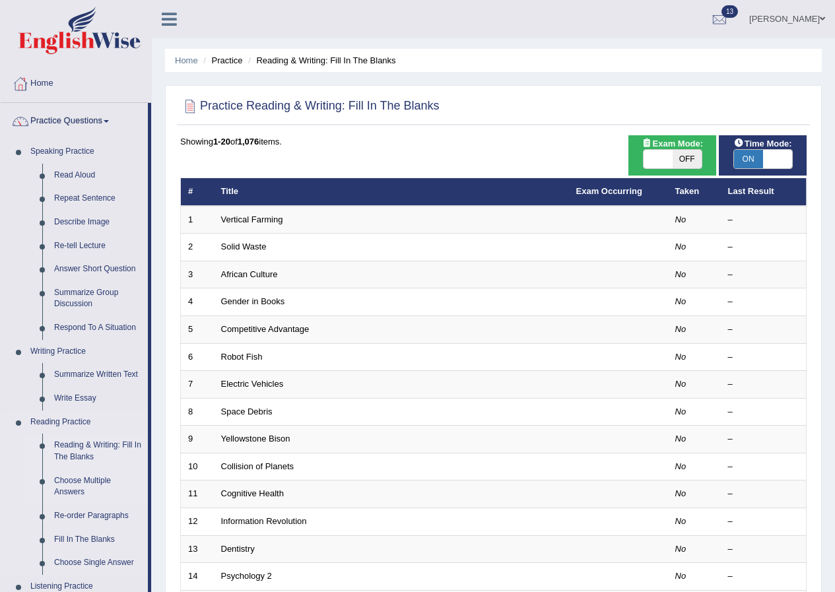
click at [99, 483] on link "Choose Multiple Answers" at bounding box center [98, 486] width 100 height 35
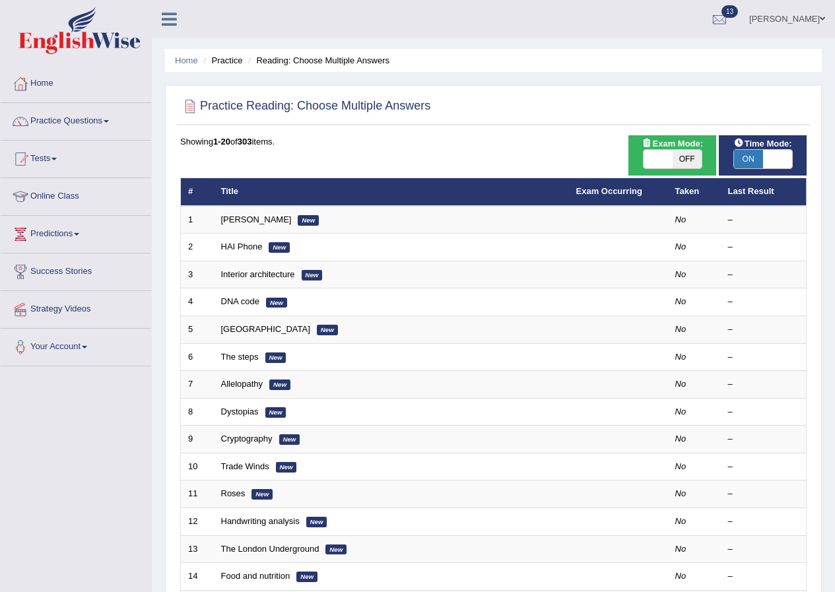
click at [784, 14] on link "Annifred Onaghise" at bounding box center [787, 17] width 96 height 34
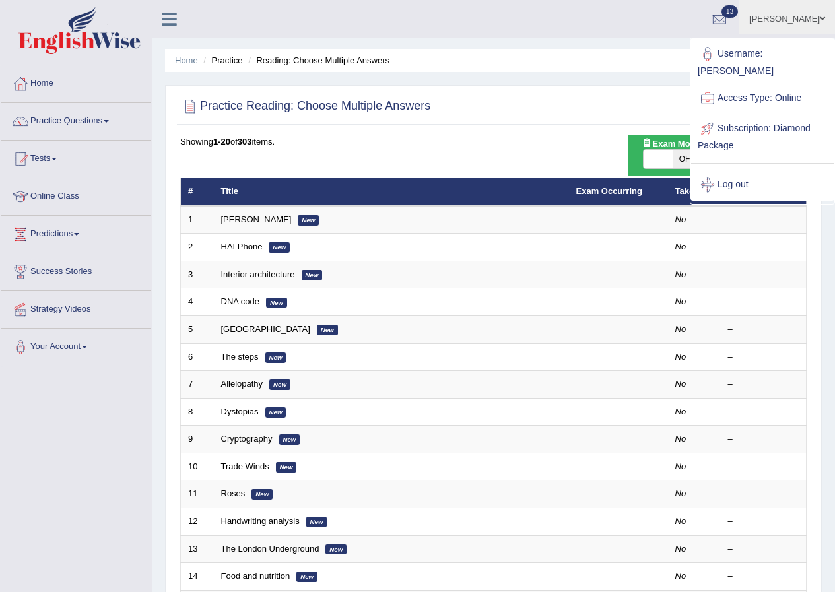
click at [737, 189] on link "Log out" at bounding box center [762, 185] width 143 height 30
